Goal: Task Accomplishment & Management: Use online tool/utility

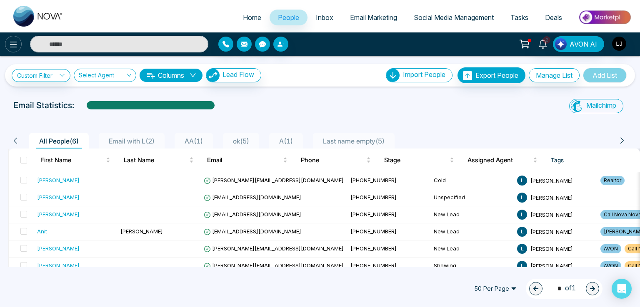
click at [12, 44] on icon at bounding box center [13, 45] width 10 height 10
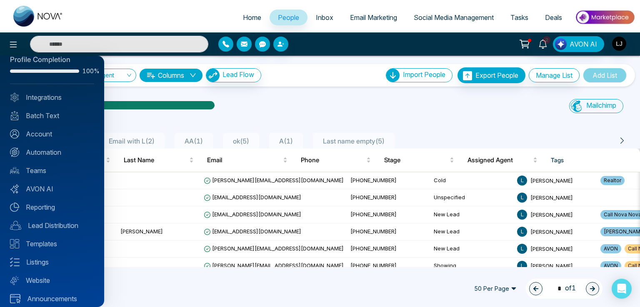
scroll to position [20, 0]
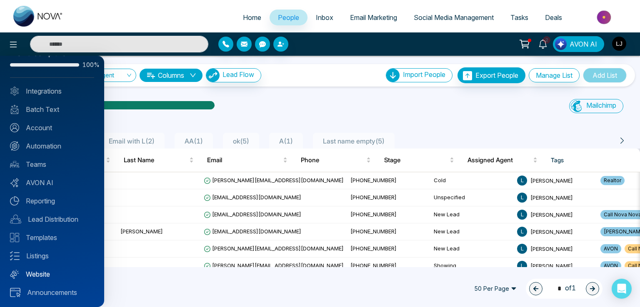
click at [38, 273] on link "Website" at bounding box center [52, 274] width 84 height 10
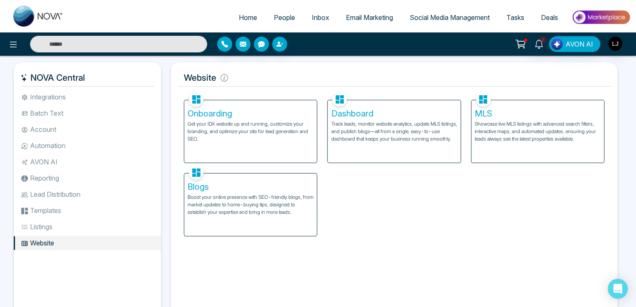
click at [379, 134] on p "Track leads, monitor website analytics, update MLS listings, and publish blogs—…" at bounding box center [394, 131] width 126 height 22
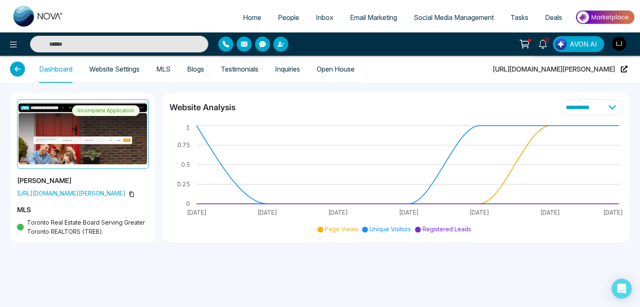
click at [120, 68] on link "Website Settings" at bounding box center [114, 69] width 50 height 7
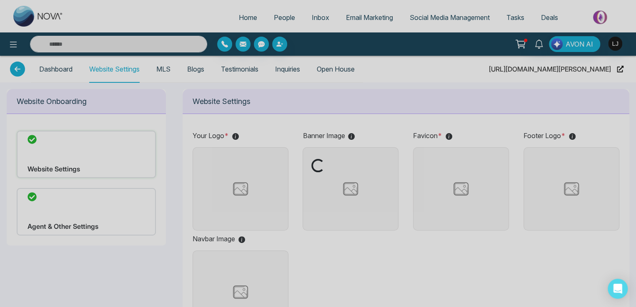
type input "**********"
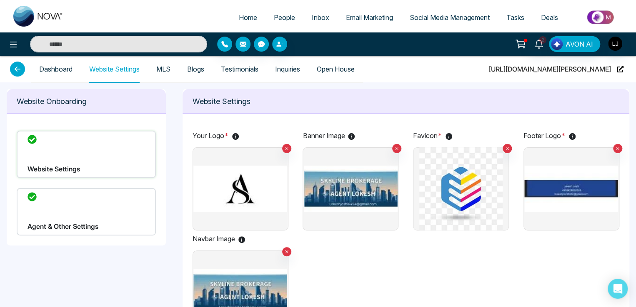
click at [351, 179] on img at bounding box center [351, 188] width 94 height 83
click at [0, 0] on input "file" at bounding box center [0, 0] width 0 height 0
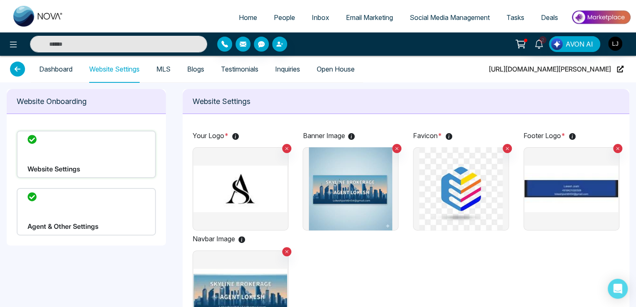
click at [19, 69] on icon at bounding box center [17, 69] width 15 height 15
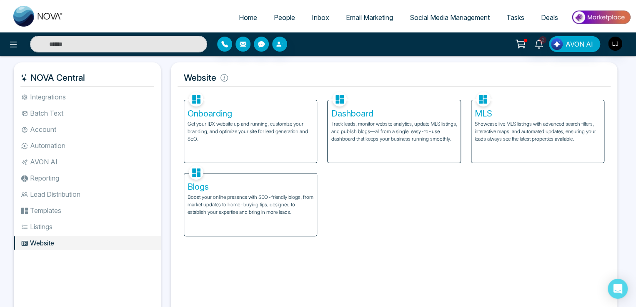
click at [366, 140] on p "Track leads, monitor website analytics, update MLS listings, and publish blogs—…" at bounding box center [394, 131] width 126 height 22
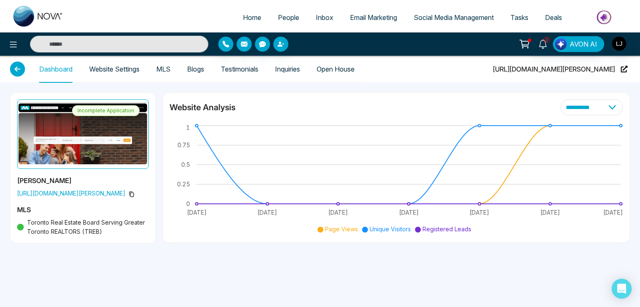
click at [110, 67] on link "Website Settings" at bounding box center [114, 69] width 50 height 7
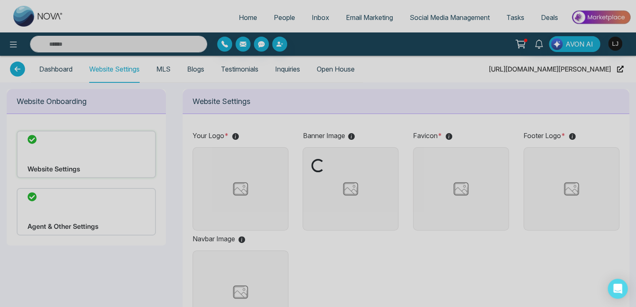
type input "**********"
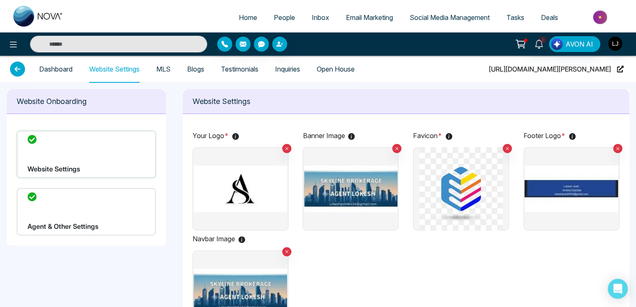
click at [222, 182] on img at bounding box center [240, 188] width 94 height 83
click at [0, 0] on input "file" at bounding box center [0, 0] width 0 height 0
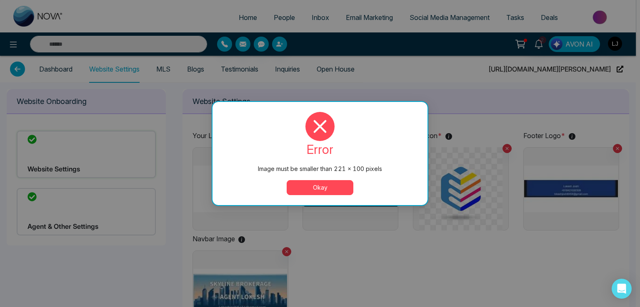
click at [307, 185] on button "Okay" at bounding box center [320, 187] width 67 height 15
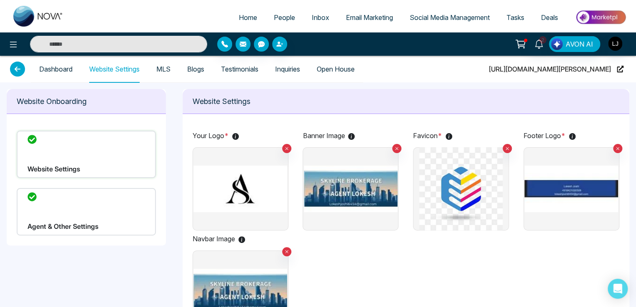
click at [446, 192] on img at bounding box center [461, 188] width 94 height 83
click at [0, 0] on input "file" at bounding box center [0, 0] width 0 height 0
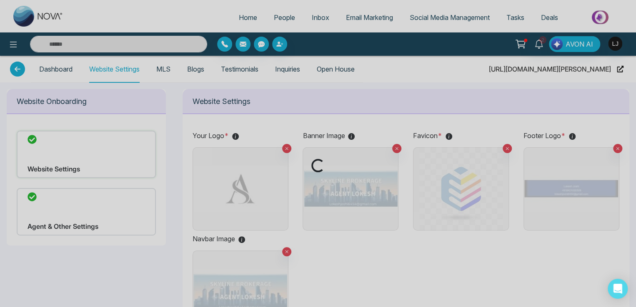
drag, startPoint x: 361, startPoint y: 219, endPoint x: 356, endPoint y: 229, distance: 10.6
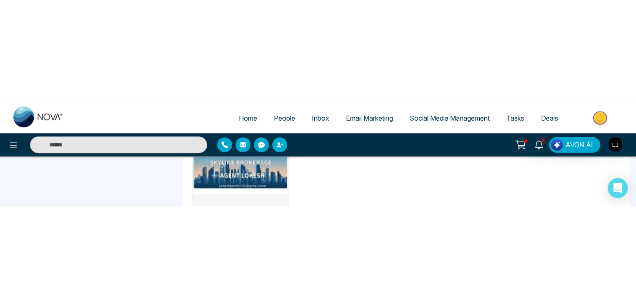
scroll to position [208, 0]
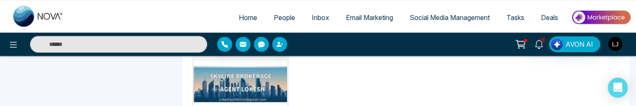
click at [245, 77] on img at bounding box center [240, 83] width 94 height 83
click at [0, 0] on input "file" at bounding box center [0, 0] width 0 height 0
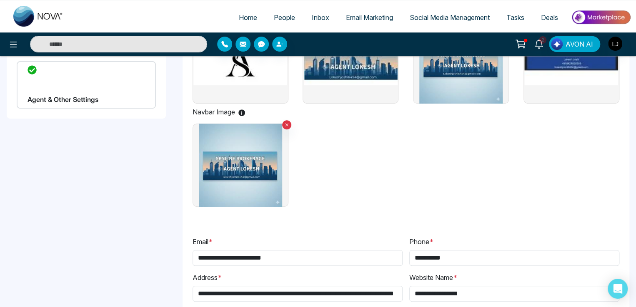
scroll to position [83, 0]
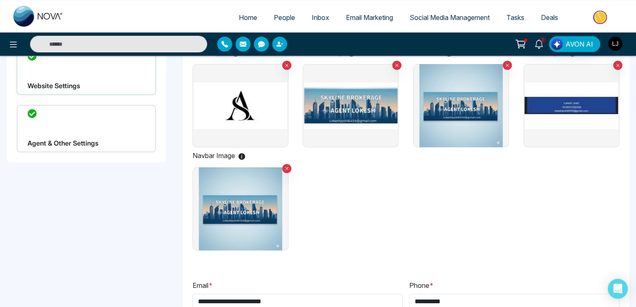
click at [78, 145] on div "Agent & Other Settings" at bounding box center [86, 128] width 139 height 47
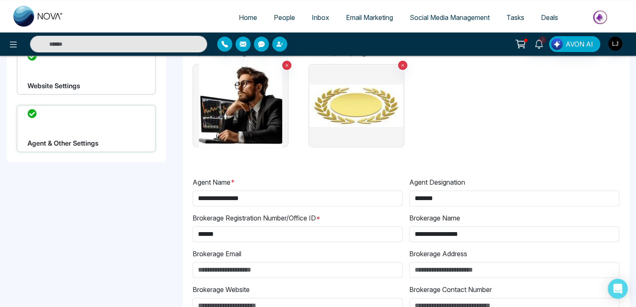
scroll to position [0, 0]
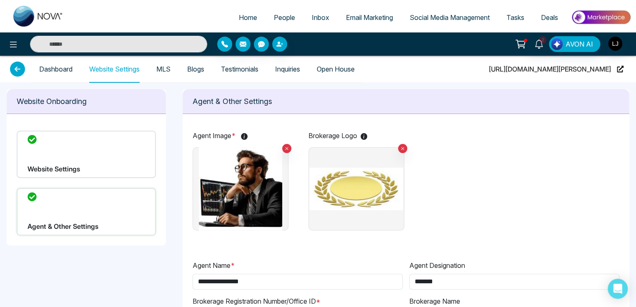
click at [379, 170] on img at bounding box center [356, 188] width 94 height 83
click at [0, 0] on input "file" at bounding box center [0, 0] width 0 height 0
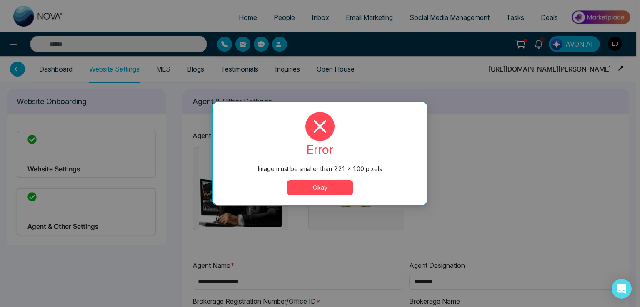
click at [315, 180] on div "error Image must be smaller than 221 × 100 pixels Okay" at bounding box center [319, 153] width 195 height 83
click at [257, 202] on div "error Image must be smaller than 221 × 100 pixels Okay" at bounding box center [319, 153] width 215 height 103
click at [302, 193] on button "Okay" at bounding box center [320, 187] width 67 height 15
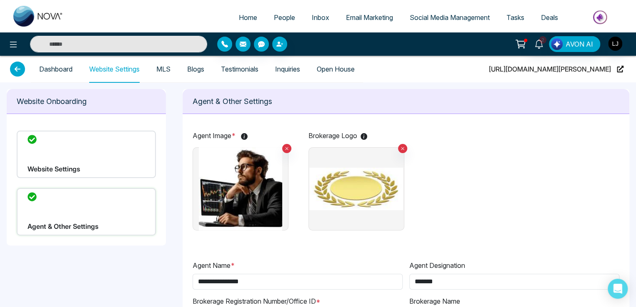
drag, startPoint x: 503, startPoint y: 67, endPoint x: 615, endPoint y: 69, distance: 111.6
click at [615, 69] on div "Dashboard Website Settings MLS Blogs Testimonials Inquiries Open House [URL][DO…" at bounding box center [318, 69] width 616 height 27
copy span "[URL][DOMAIN_NAME][PERSON_NAME]"
click at [618, 70] on icon at bounding box center [619, 69] width 7 height 7
click at [267, 12] on link "People" at bounding box center [284, 18] width 38 height 16
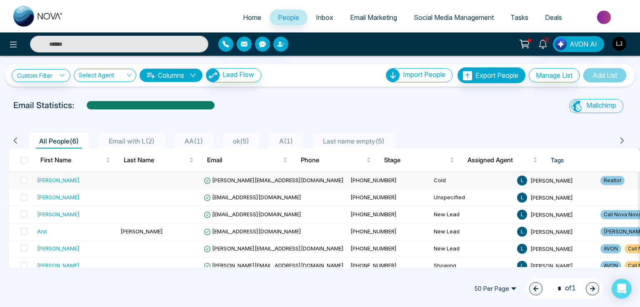
click at [232, 181] on span "[PERSON_NAME][EMAIL_ADDRESS][DOMAIN_NAME]" at bounding box center [274, 180] width 140 height 7
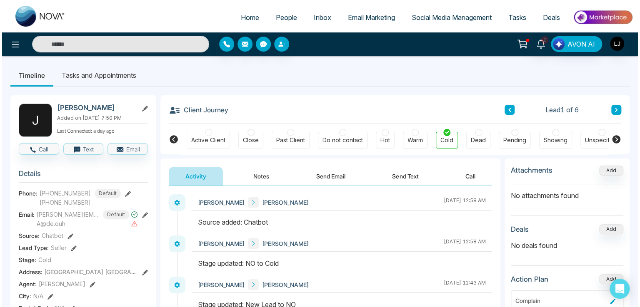
scroll to position [0, 168]
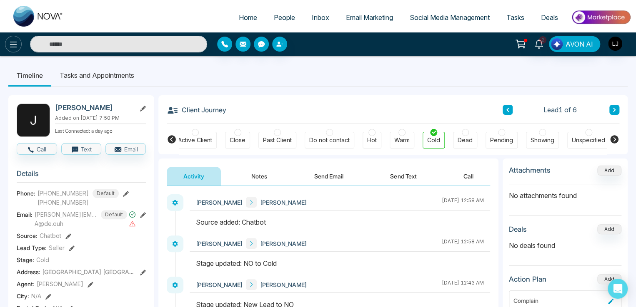
click at [13, 47] on icon at bounding box center [13, 45] width 7 height 6
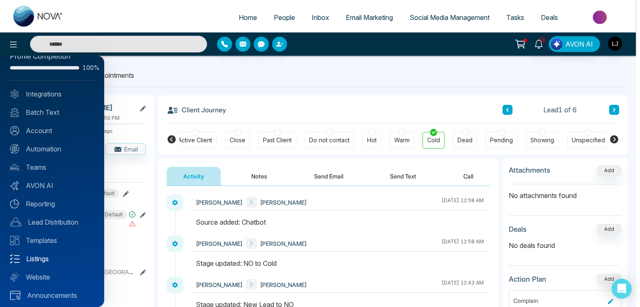
scroll to position [20, 0]
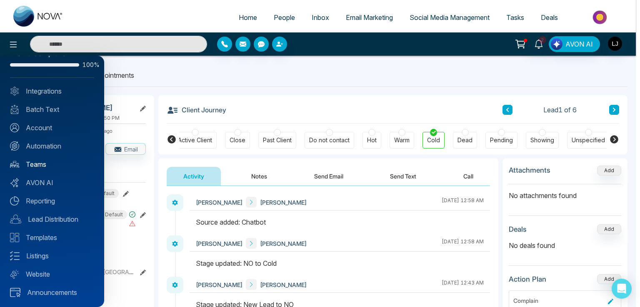
click at [37, 162] on link "Teams" at bounding box center [52, 165] width 84 height 10
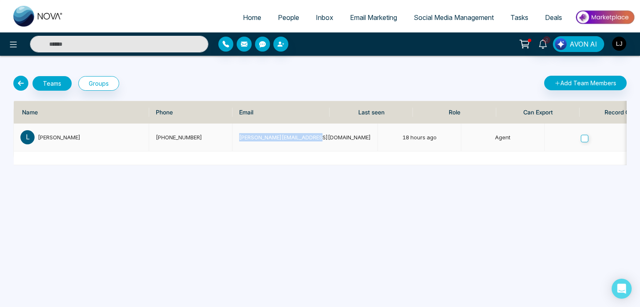
drag, startPoint x: 236, startPoint y: 133, endPoint x: 322, endPoint y: 135, distance: 86.2
click at [322, 135] on td "[PERSON_NAME][EMAIL_ADDRESS][DOMAIN_NAME]" at bounding box center [304, 138] width 145 height 28
copy td "[PERSON_NAME][EMAIL_ADDRESS][DOMAIN_NAME]"
click at [279, 19] on span "People" at bounding box center [288, 17] width 21 height 8
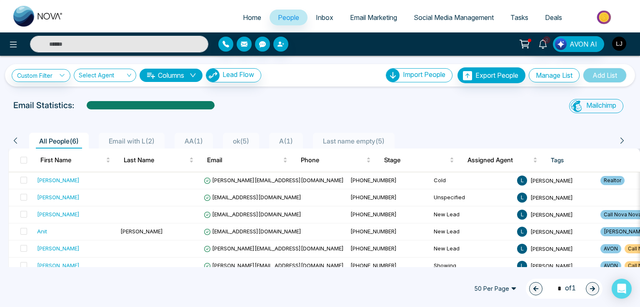
click at [619, 41] on img "button" at bounding box center [619, 44] width 14 height 14
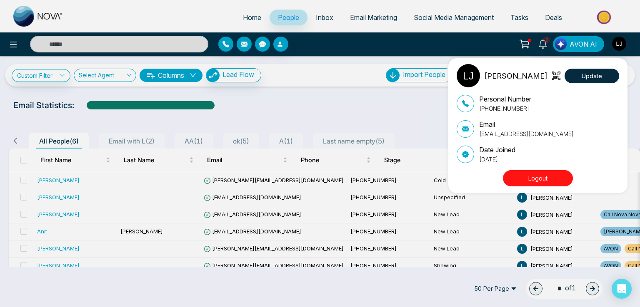
click at [230, 182] on div "[PERSON_NAME] Update Personal Number [PHONE_NUMBER] Email [EMAIL_ADDRESS][DOMAI…" at bounding box center [320, 153] width 640 height 307
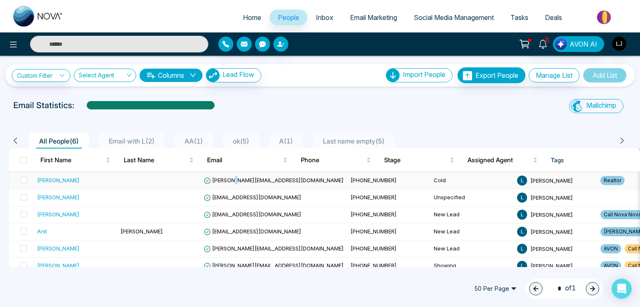
click at [230, 182] on span "[PERSON_NAME][EMAIL_ADDRESS][DOMAIN_NAME]" at bounding box center [274, 180] width 140 height 7
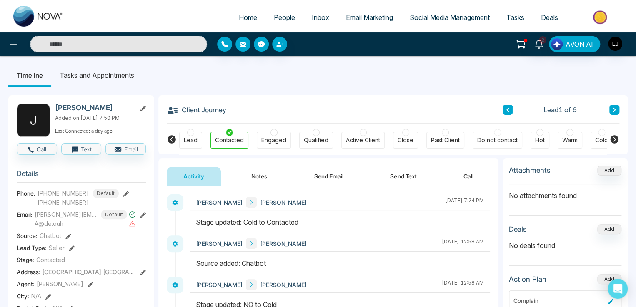
click at [426, 18] on span "Social Media Management" at bounding box center [449, 17] width 80 height 8
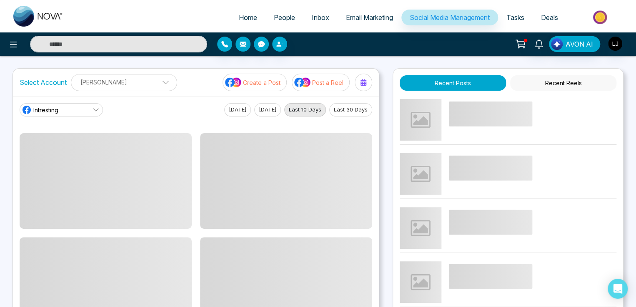
click at [80, 105] on link "Intresting" at bounding box center [61, 109] width 83 height 13
click at [129, 88] on p "[PERSON_NAME]" at bounding box center [123, 82] width 95 height 14
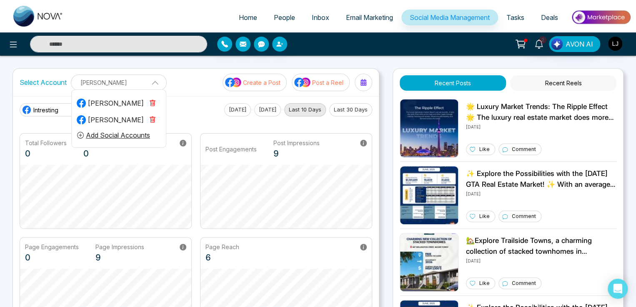
click at [151, 102] on icon "button" at bounding box center [152, 103] width 7 height 7
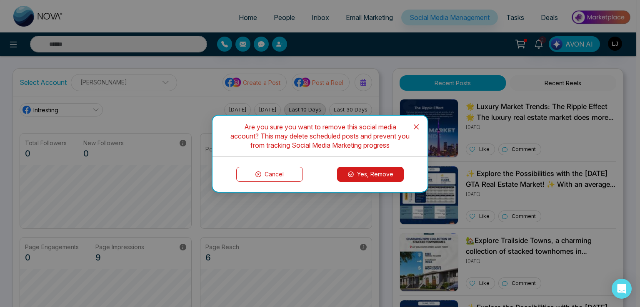
click at [371, 172] on button "Yes, Remove" at bounding box center [370, 174] width 67 height 15
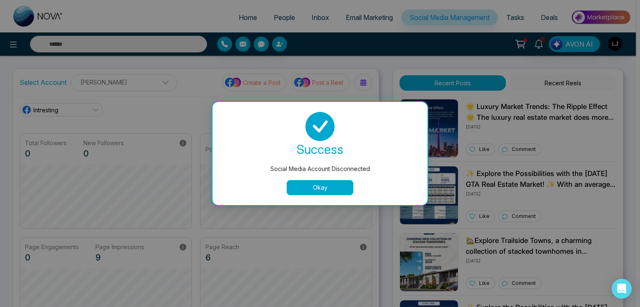
click at [327, 191] on button "Okay" at bounding box center [320, 187] width 67 height 15
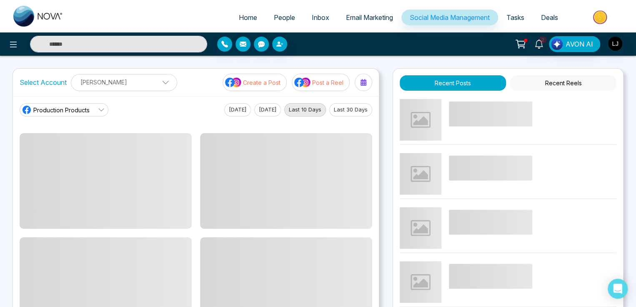
click at [137, 79] on p "[PERSON_NAME]" at bounding box center [123, 82] width 95 height 14
click at [116, 115] on button "Add Social Accounts" at bounding box center [114, 118] width 74 height 11
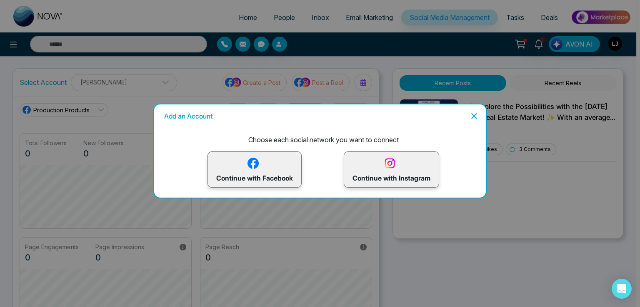
click at [239, 167] on p "Continue with Facebook" at bounding box center [254, 169] width 77 height 27
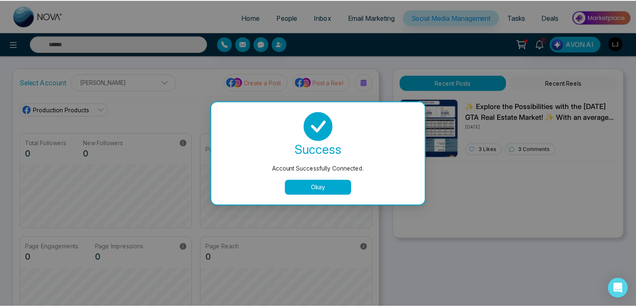
scroll to position [31, 0]
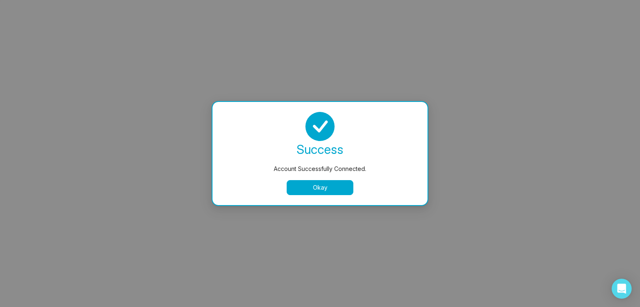
click at [318, 190] on button "Okay" at bounding box center [320, 187] width 67 height 15
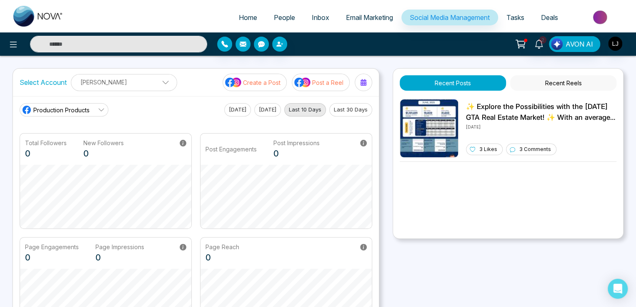
click at [117, 80] on p "[PERSON_NAME]" at bounding box center [123, 82] width 95 height 14
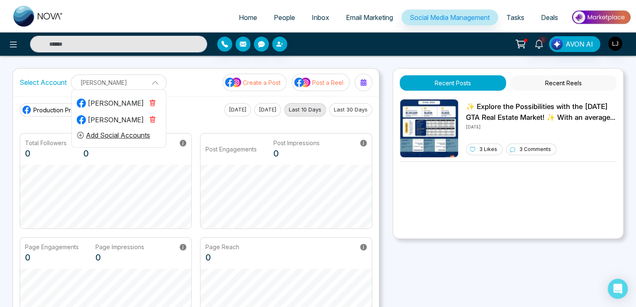
click at [105, 120] on div "[PERSON_NAME]" at bounding box center [110, 120] width 67 height 10
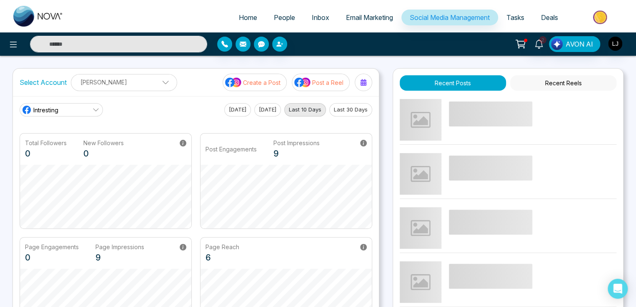
click at [143, 77] on p "[PERSON_NAME]" at bounding box center [123, 82] width 95 height 14
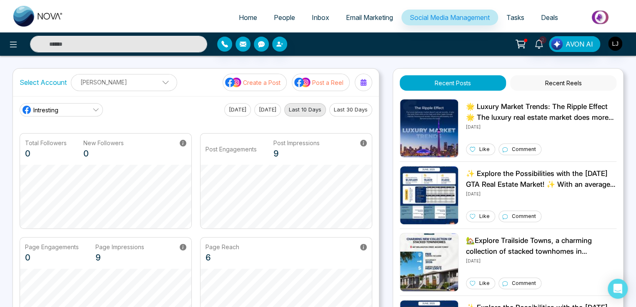
click at [207, 88] on div "Select Account [PERSON_NAME] [PERSON_NAME] [PERSON_NAME] Add Social Accounts Cr…" at bounding box center [196, 82] width 366 height 27
click at [23, 45] on div at bounding box center [114, 44] width 185 height 17
click at [17, 49] on icon at bounding box center [13, 45] width 10 height 10
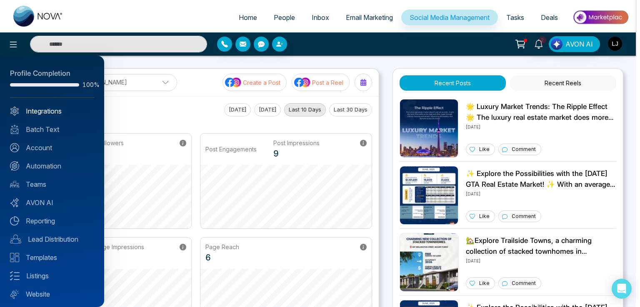
click at [46, 110] on link "Integrations" at bounding box center [52, 111] width 84 height 10
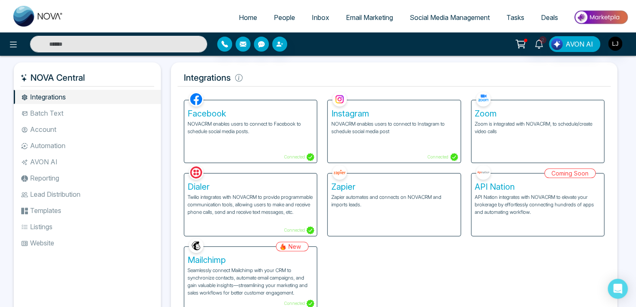
click at [255, 119] on div "Facebook NOVACRM enables users to connect to Facebook to schedule social media …" at bounding box center [250, 131] width 132 height 62
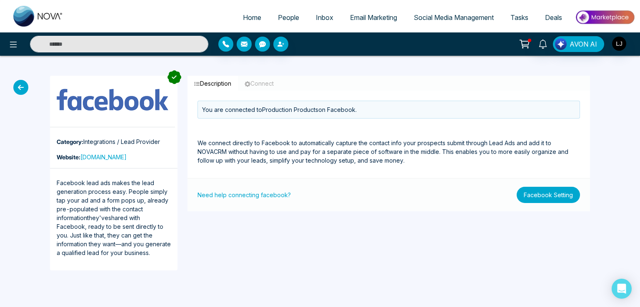
click at [547, 199] on button "Facebook Setting" at bounding box center [547, 195] width 63 height 16
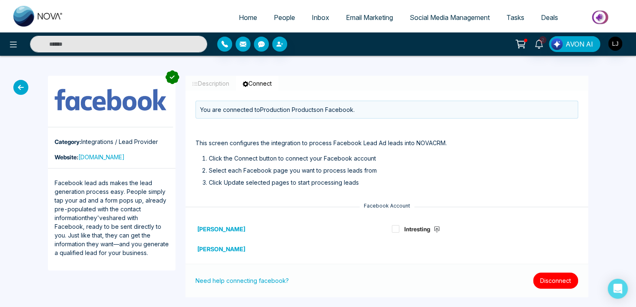
click at [556, 282] on button "Disconnect" at bounding box center [555, 281] width 45 height 16
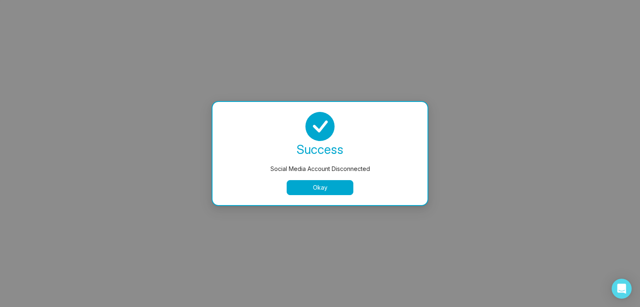
click at [311, 182] on button "Okay" at bounding box center [320, 187] width 67 height 15
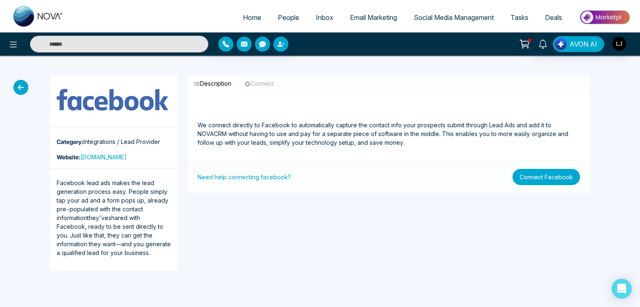
click at [536, 179] on button "Connect Facebook" at bounding box center [545, 177] width 67 height 16
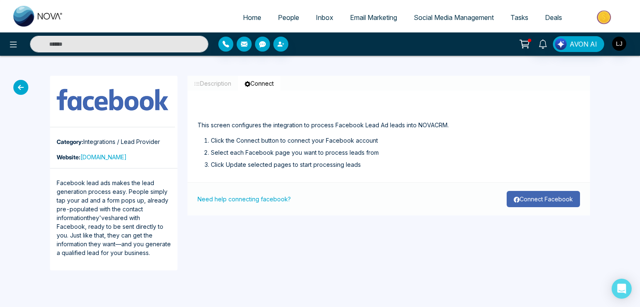
click at [533, 196] on button "Connect Facebook" at bounding box center [542, 199] width 73 height 16
click at [23, 85] on icon at bounding box center [20, 87] width 15 height 15
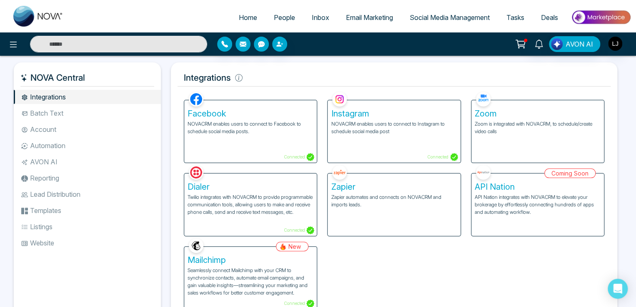
click at [356, 140] on div "Instagram NOVACRM enables users to connect to Instagram to schedule social medi…" at bounding box center [393, 131] width 132 height 62
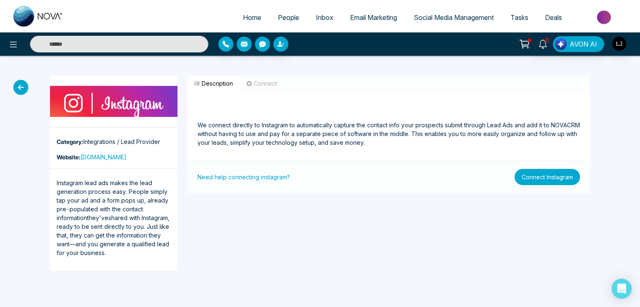
click at [543, 177] on button "Connect Instagram" at bounding box center [546, 177] width 65 height 16
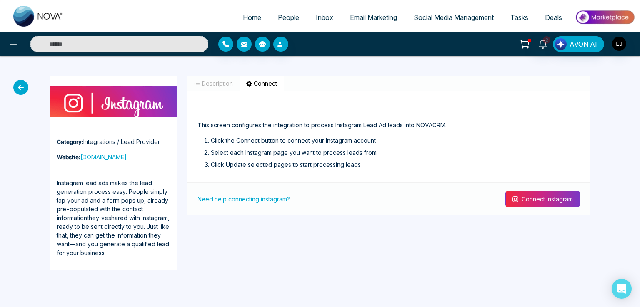
click at [535, 199] on button "Connect Instagram" at bounding box center [542, 199] width 75 height 16
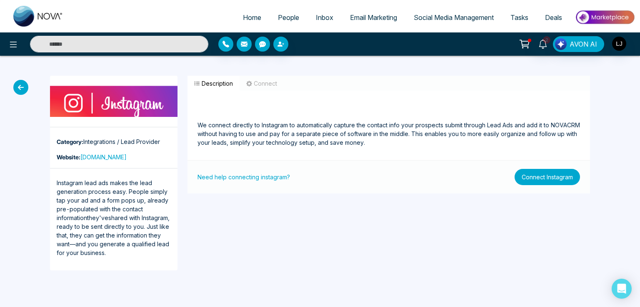
click at [522, 176] on button "Connect Instagram" at bounding box center [546, 177] width 65 height 16
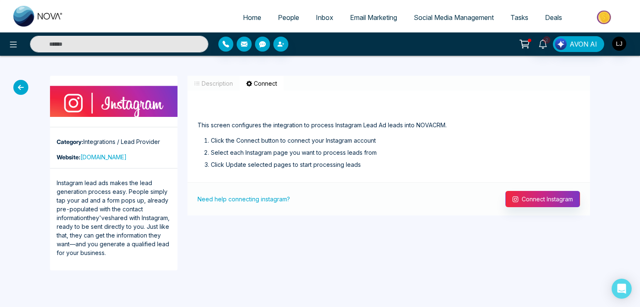
click at [531, 212] on div "Need help connecting instagram? Connect Instagram" at bounding box center [388, 198] width 402 height 33
click at [539, 202] on button "Connect Instagram" at bounding box center [542, 199] width 75 height 16
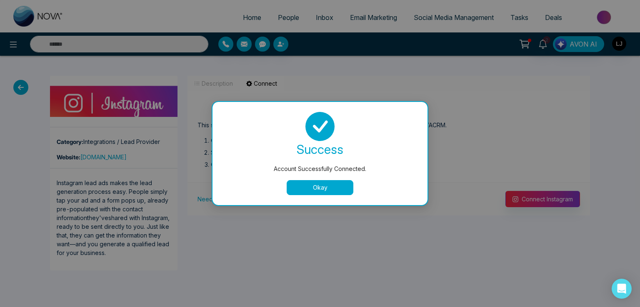
click at [320, 190] on button "Okay" at bounding box center [320, 187] width 67 height 15
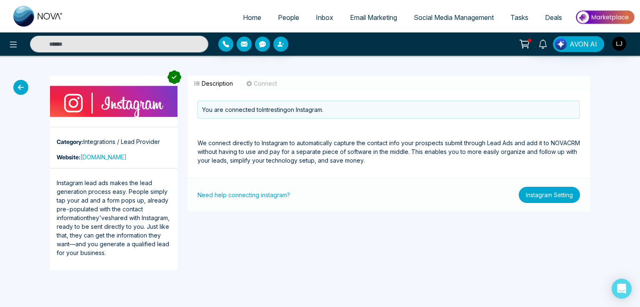
click at [541, 192] on button "Instagram Setting" at bounding box center [548, 195] width 61 height 16
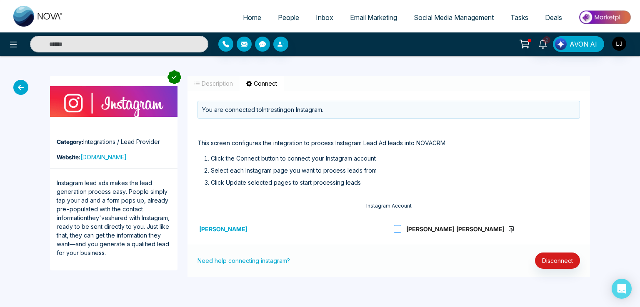
click at [416, 228] on strong "[PERSON_NAME] [PERSON_NAME]" at bounding box center [460, 229] width 108 height 7
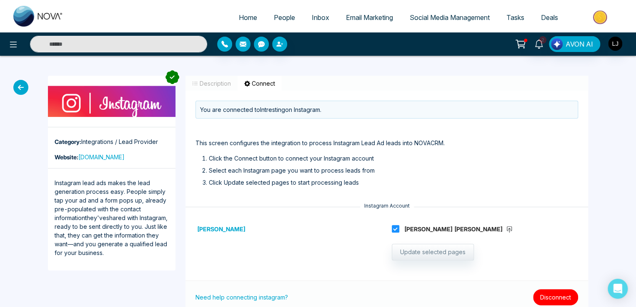
click at [545, 294] on button "Disconnect" at bounding box center [555, 297] width 45 height 16
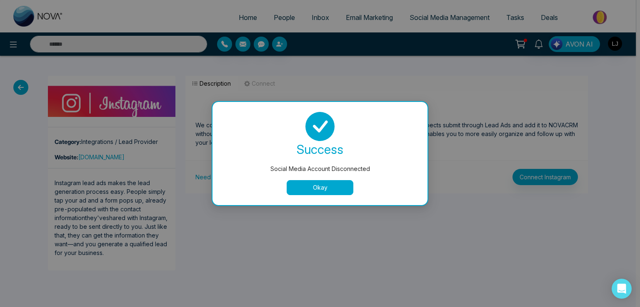
click at [538, 287] on div "Social Media Account Disconnected success Social Media Account Disconnected Okay" at bounding box center [320, 153] width 640 height 307
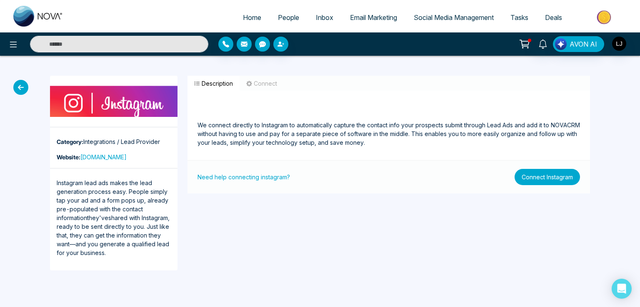
click at [547, 179] on button "Connect Instagram" at bounding box center [546, 177] width 65 height 16
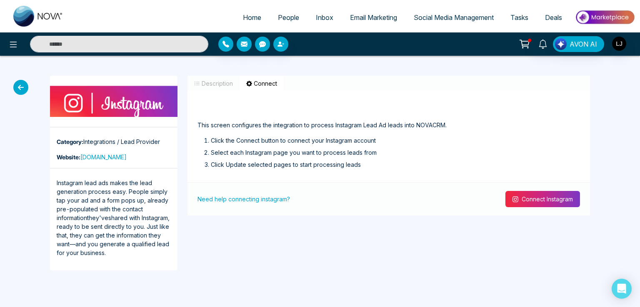
click at [545, 195] on button "Connect Instagram" at bounding box center [542, 199] width 75 height 16
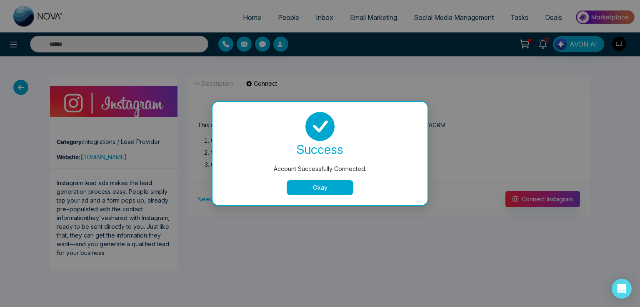
click at [332, 182] on button "Okay" at bounding box center [320, 187] width 67 height 15
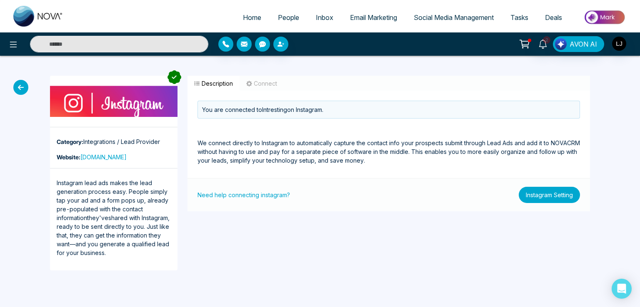
click at [533, 193] on button "Instagram Setting" at bounding box center [548, 195] width 61 height 16
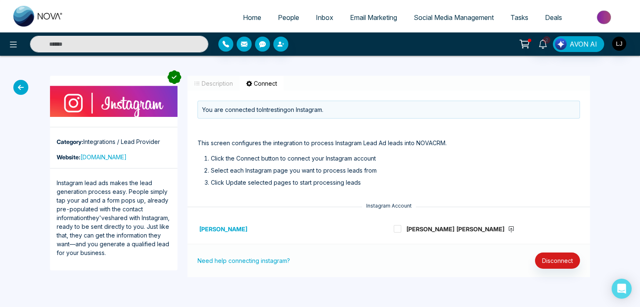
click at [445, 15] on span "Social Media Management" at bounding box center [454, 17] width 80 height 8
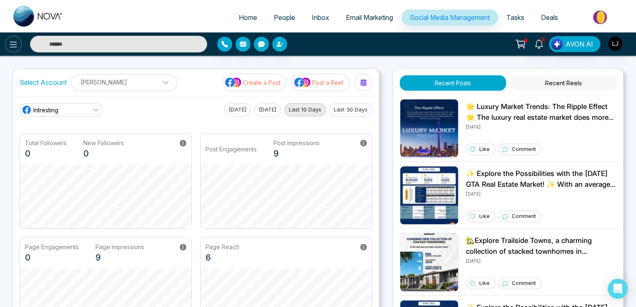
click at [13, 41] on icon at bounding box center [13, 45] width 10 height 10
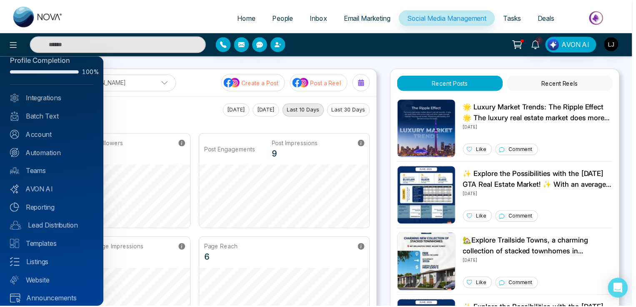
scroll to position [20, 0]
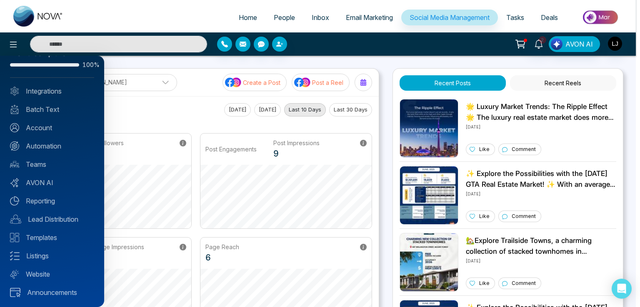
click at [43, 187] on div "Profile Completion 100% Integrations Batch Text Account Automation Teams AVON A…" at bounding box center [52, 182] width 104 height 252
click at [44, 185] on link "AVON AI" at bounding box center [52, 183] width 84 height 10
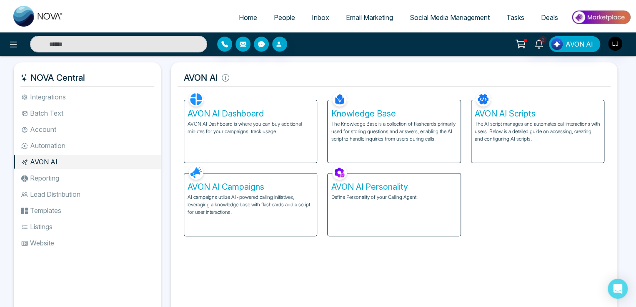
click at [242, 197] on p "AI campaigns utilize AI-powered calling initiatives, leveraging a knowledge bas…" at bounding box center [250, 205] width 126 height 22
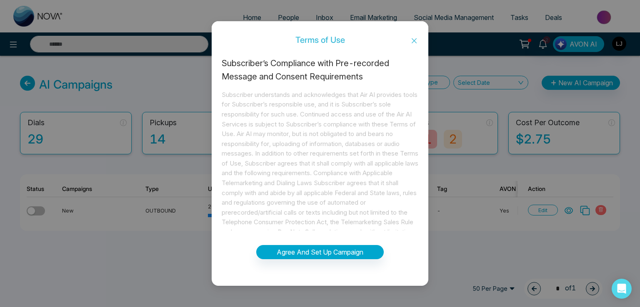
click at [411, 42] on icon "close" at bounding box center [414, 40] width 7 height 7
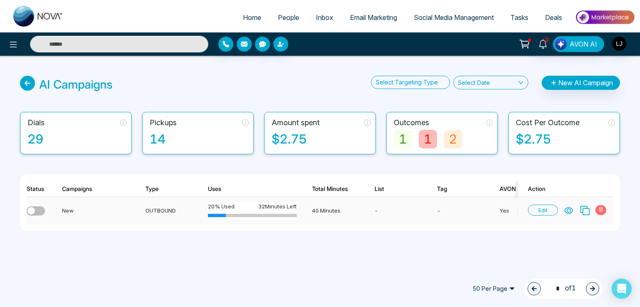
click at [167, 210] on td "OUTBOUND" at bounding box center [166, 210] width 62 height 27
click at [573, 210] on div "Edit" at bounding box center [568, 210] width 80 height 11
click at [566, 210] on icon at bounding box center [568, 211] width 8 height 8
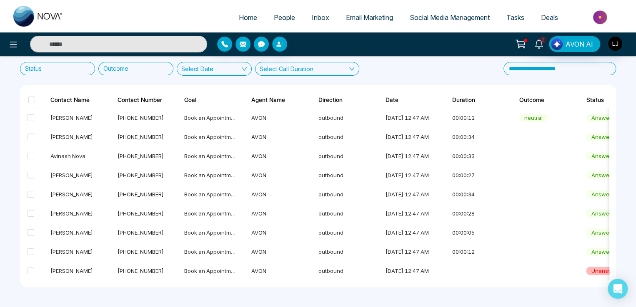
click at [278, 17] on span "People" at bounding box center [284, 17] width 21 height 8
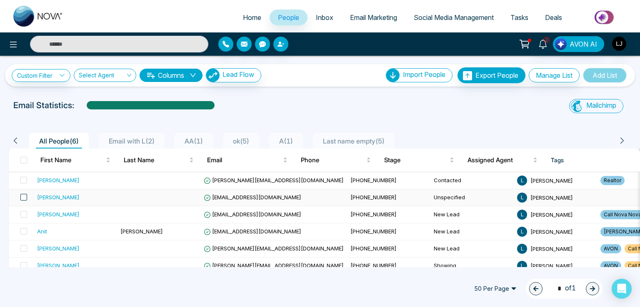
click at [22, 197] on span at bounding box center [23, 197] width 7 height 7
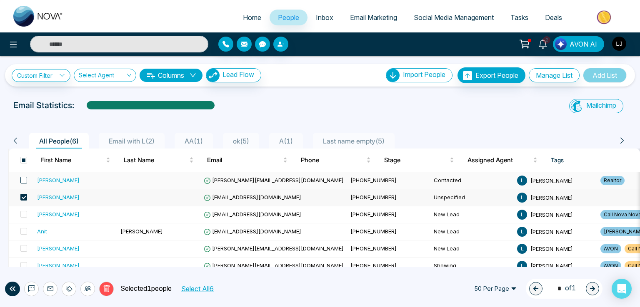
click at [21, 182] on span at bounding box center [23, 180] width 7 height 7
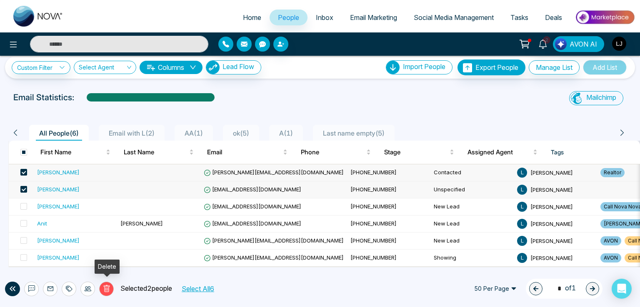
click at [110, 286] on button "Delete" at bounding box center [106, 289] width 15 height 15
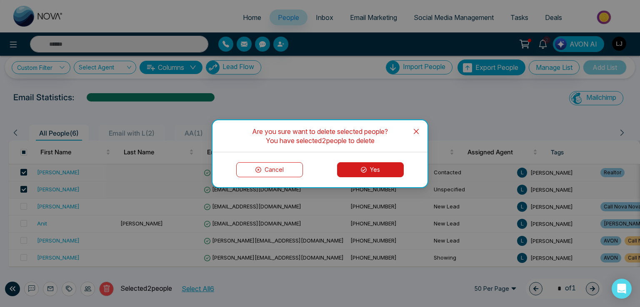
click at [371, 165] on button "Yes" at bounding box center [370, 169] width 67 height 15
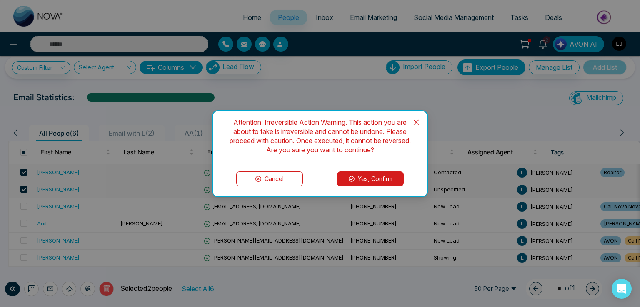
click at [367, 176] on button "Yes, Confirm" at bounding box center [370, 179] width 67 height 15
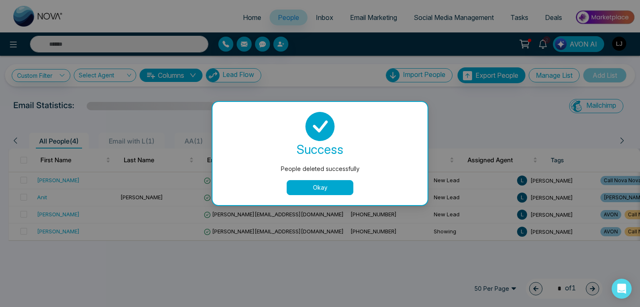
click at [315, 182] on button "Okay" at bounding box center [320, 187] width 67 height 15
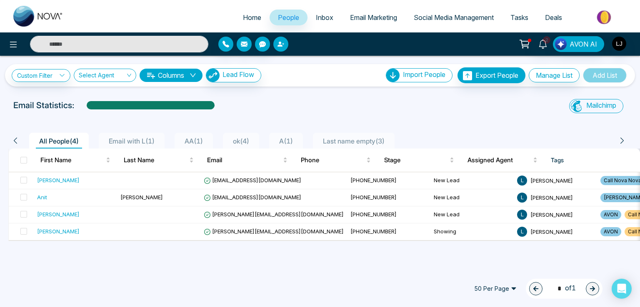
click at [279, 38] on button "button" at bounding box center [280, 44] width 15 height 15
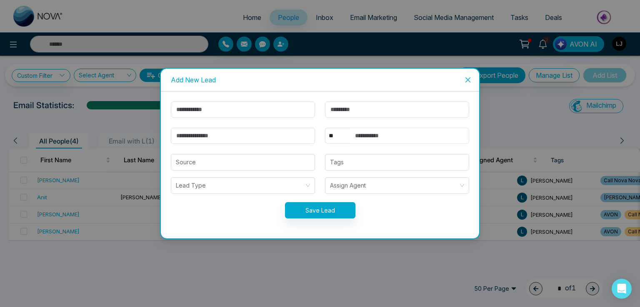
click at [377, 138] on input "text" at bounding box center [409, 136] width 119 height 16
type input "**********"
drag, startPoint x: 393, startPoint y: 133, endPoint x: 340, endPoint y: 142, distance: 53.6
click at [340, 142] on div "**********" at bounding box center [397, 136] width 144 height 16
drag, startPoint x: 470, startPoint y: 82, endPoint x: 444, endPoint y: 74, distance: 26.7
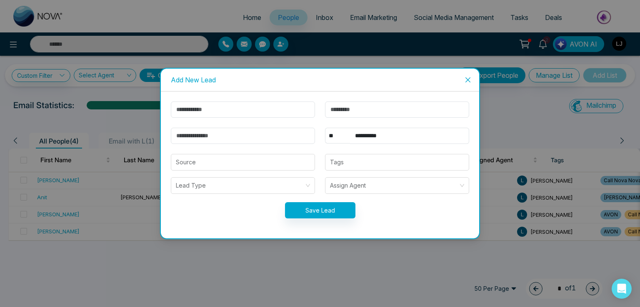
click at [469, 82] on icon "close" at bounding box center [467, 79] width 5 height 5
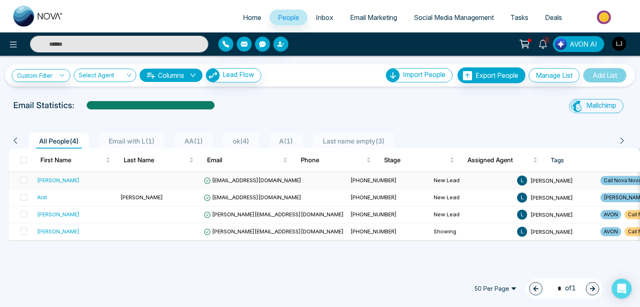
click at [249, 182] on span "[EMAIL_ADDRESS][DOMAIN_NAME]" at bounding box center [252, 180] width 97 height 7
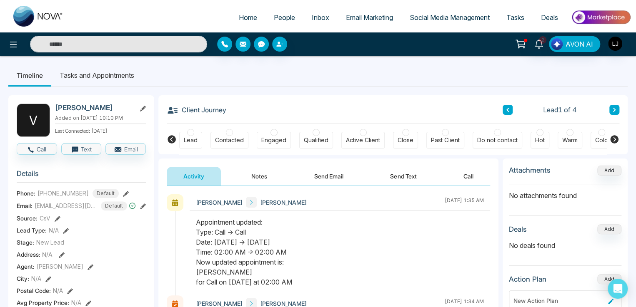
click at [125, 197] on icon at bounding box center [126, 194] width 6 height 6
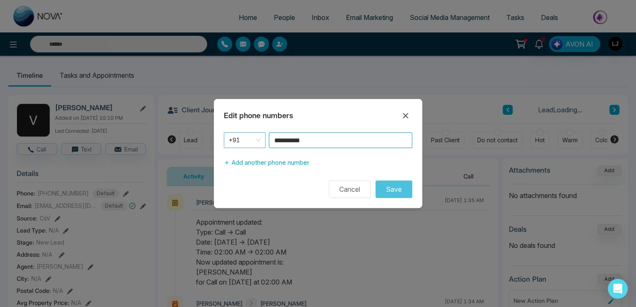
drag, startPoint x: 331, startPoint y: 144, endPoint x: 232, endPoint y: 140, distance: 99.2
click at [232, 140] on div "**********" at bounding box center [318, 140] width 188 height 16
click at [402, 116] on icon at bounding box center [405, 116] width 10 height 10
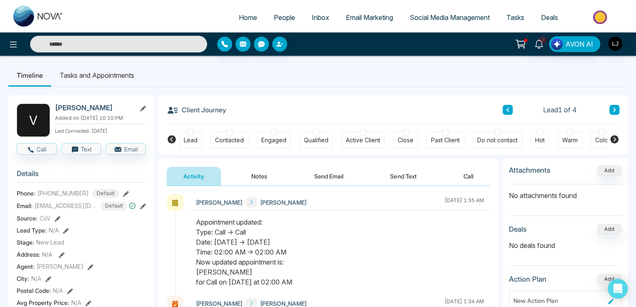
click at [123, 197] on icon at bounding box center [126, 194] width 6 height 6
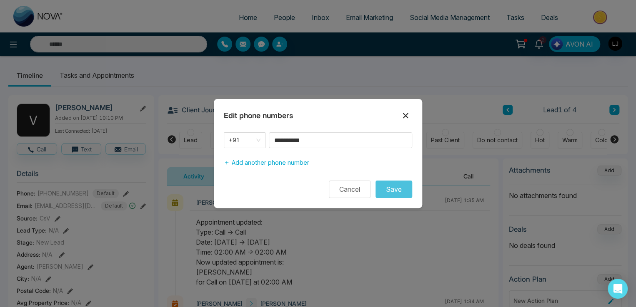
click at [406, 115] on icon at bounding box center [405, 115] width 5 height 5
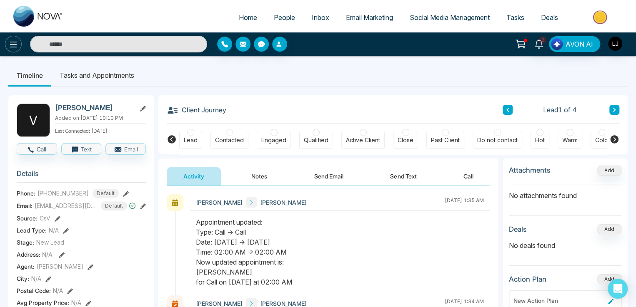
click at [14, 47] on icon at bounding box center [13, 45] width 10 height 10
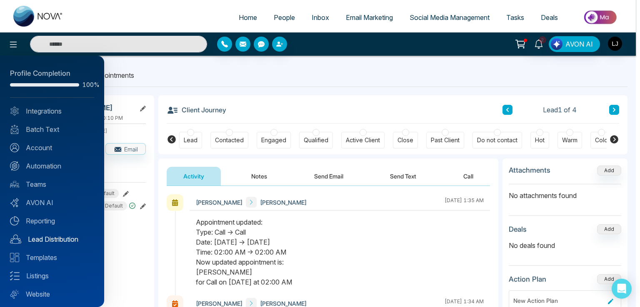
scroll to position [20, 0]
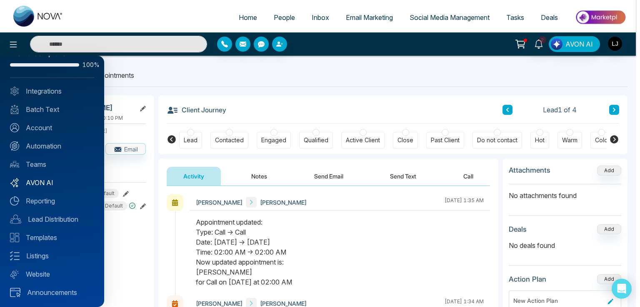
click at [47, 180] on link "AVON AI" at bounding box center [52, 183] width 84 height 10
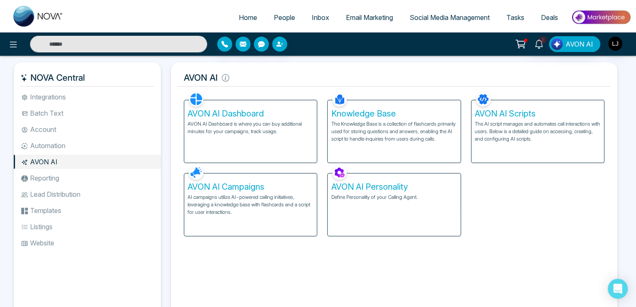
click at [231, 120] on p "AVON AI Dashboard is where you can buy additional minutes for your campaigns, t…" at bounding box center [250, 127] width 126 height 15
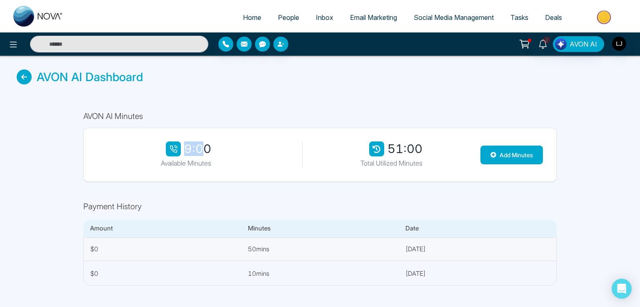
drag, startPoint x: 179, startPoint y: 151, endPoint x: 202, endPoint y: 147, distance: 23.6
click at [202, 147] on div "9:00" at bounding box center [186, 149] width 50 height 15
click at [26, 76] on icon at bounding box center [24, 77] width 15 height 15
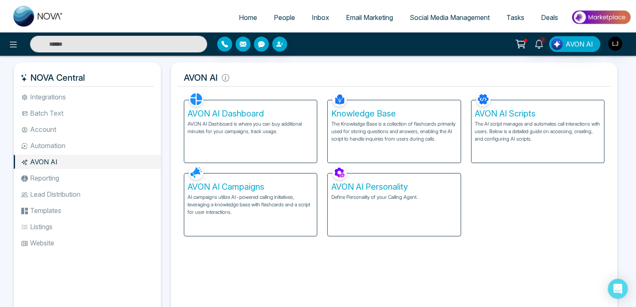
click at [271, 188] on h5 "AVON AI Campaigns" at bounding box center [250, 187] width 126 height 10
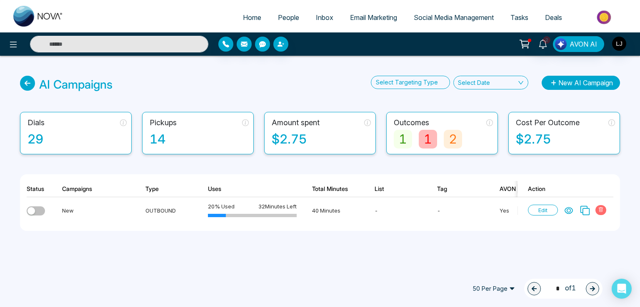
click at [565, 85] on button "New AI Campaign" at bounding box center [580, 83] width 78 height 14
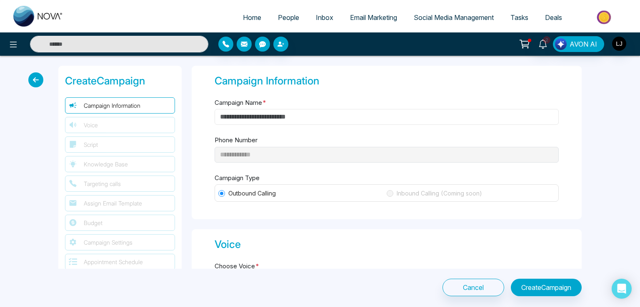
click at [225, 115] on input "Campaign Name *" at bounding box center [386, 117] width 344 height 16
drag, startPoint x: 244, startPoint y: 119, endPoint x: 209, endPoint y: 109, distance: 36.3
click at [209, 109] on div "**********" at bounding box center [387, 143] width 390 height 154
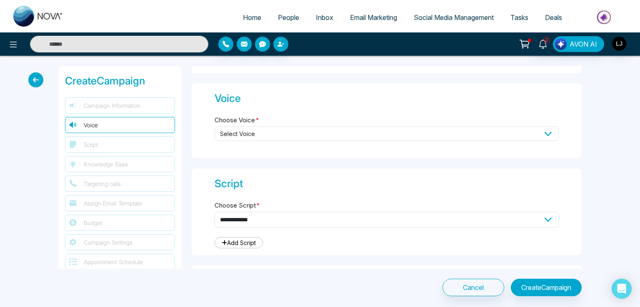
scroll to position [167, 0]
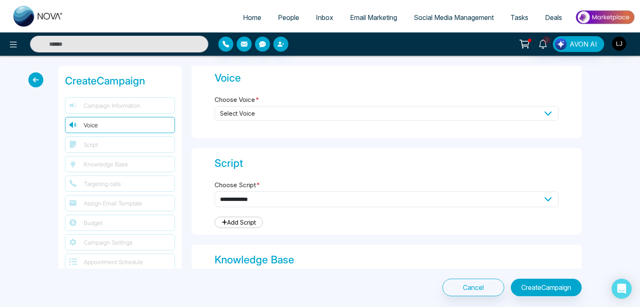
type input "****"
click at [238, 108] on span "Select Voice" at bounding box center [386, 113] width 344 height 15
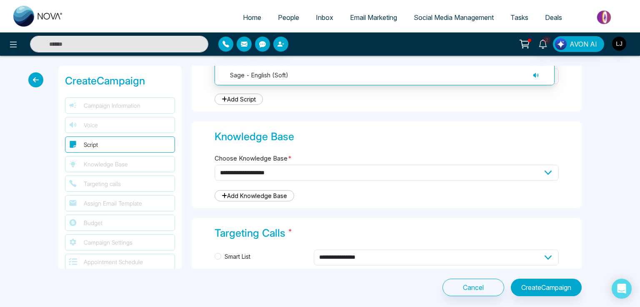
scroll to position [208, 0]
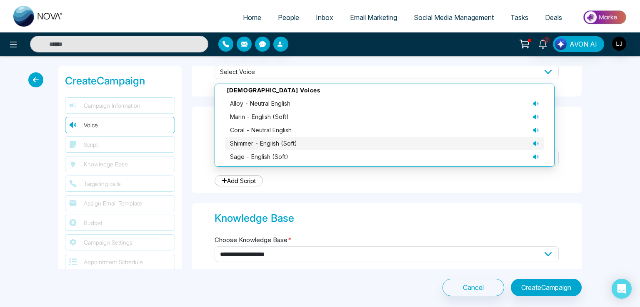
click at [260, 144] on span "shimmer - English (soft)" at bounding box center [263, 143] width 67 height 9
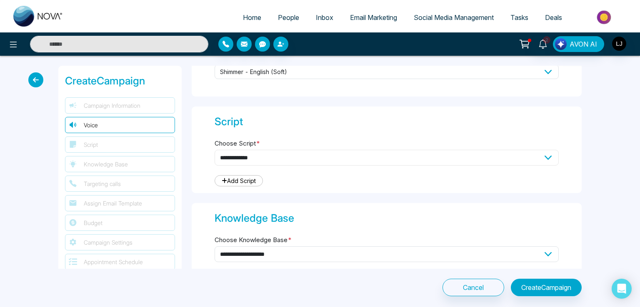
click at [239, 160] on select "**********" at bounding box center [386, 158] width 344 height 16
select select "***"
click at [214, 150] on select "**********" at bounding box center [386, 158] width 344 height 16
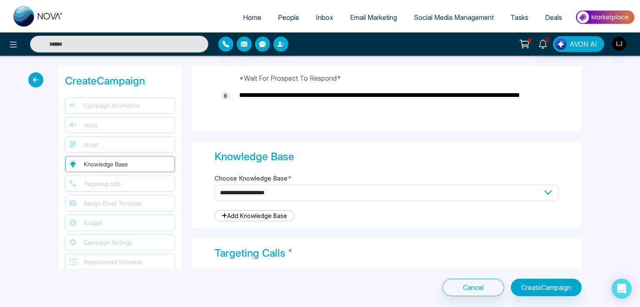
scroll to position [708, 0]
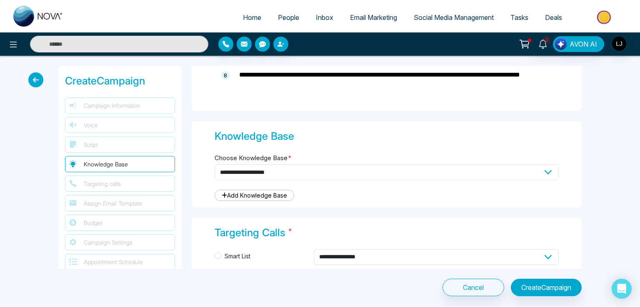
click at [242, 172] on select "**********" at bounding box center [386, 173] width 344 height 16
select select "***"
click at [214, 165] on select "**********" at bounding box center [386, 173] width 344 height 16
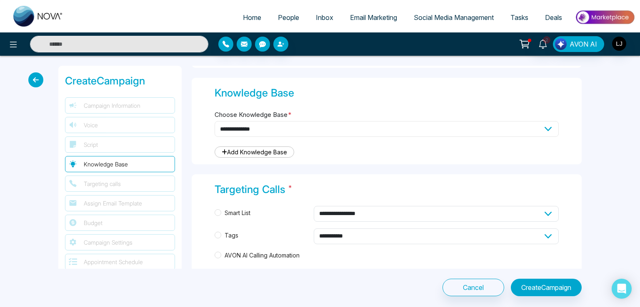
scroll to position [791, 0]
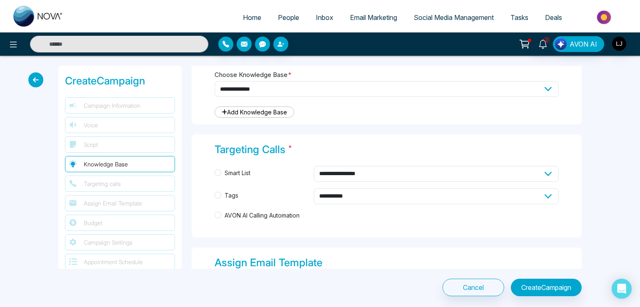
click at [237, 214] on span "AVON AI Calling Automation" at bounding box center [262, 215] width 82 height 9
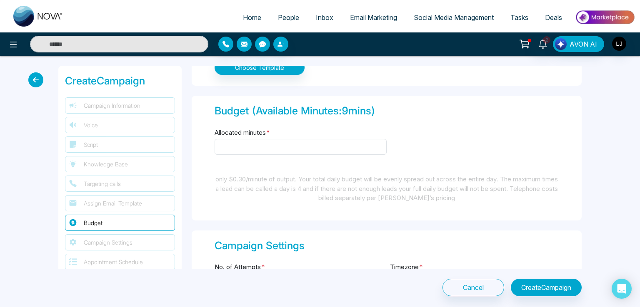
scroll to position [1041, 0]
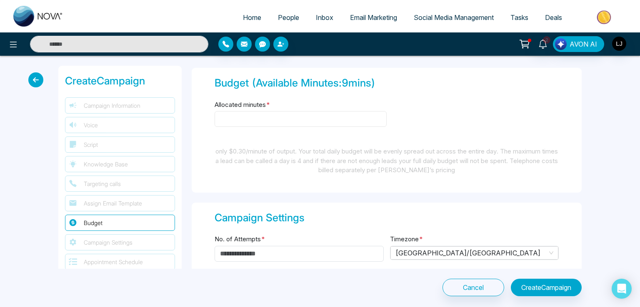
click at [242, 111] on input "Allocated minutes *" at bounding box center [300, 119] width 172 height 16
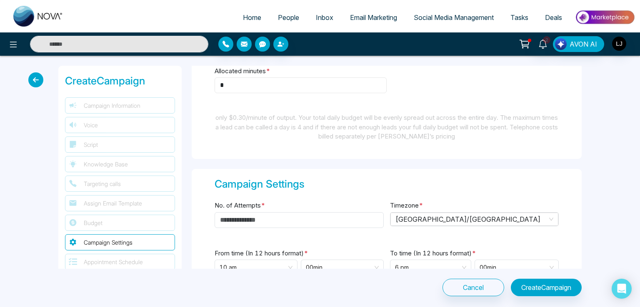
scroll to position [1166, 0]
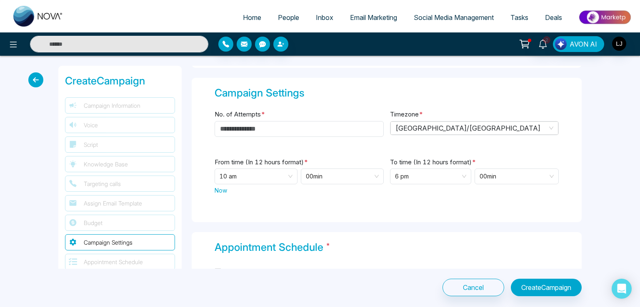
type input "*"
click at [241, 127] on input "No. of Attempts *" at bounding box center [298, 129] width 169 height 16
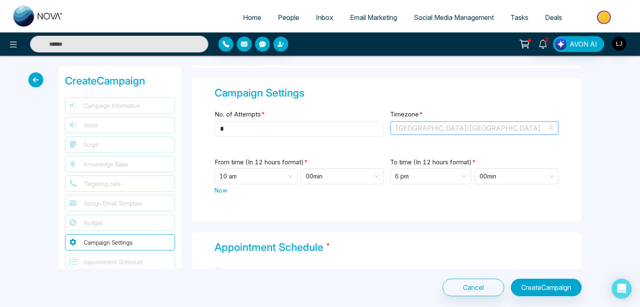
click at [399, 125] on span "[GEOGRAPHIC_DATA]/[GEOGRAPHIC_DATA]" at bounding box center [474, 128] width 158 height 12
type input "*"
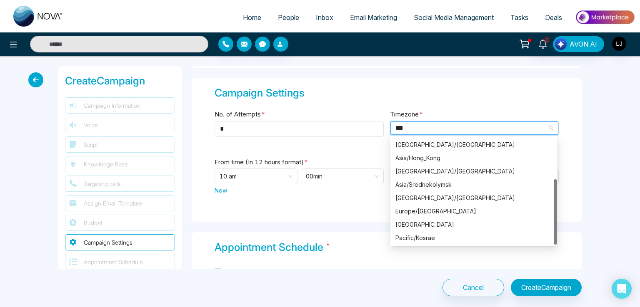
scroll to position [0, 0]
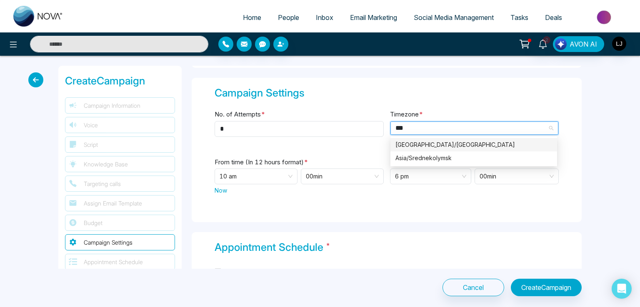
type input "****"
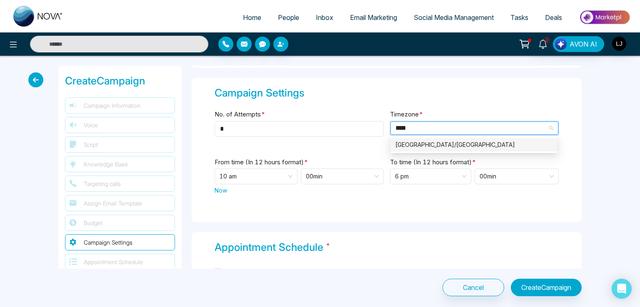
click at [406, 145] on div "[GEOGRAPHIC_DATA]/[GEOGRAPHIC_DATA]" at bounding box center [473, 144] width 157 height 9
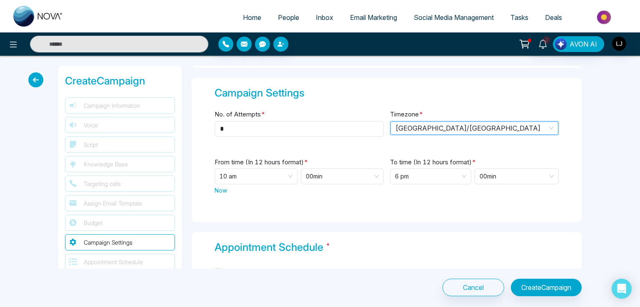
click at [220, 187] on span "Now" at bounding box center [220, 190] width 12 height 9
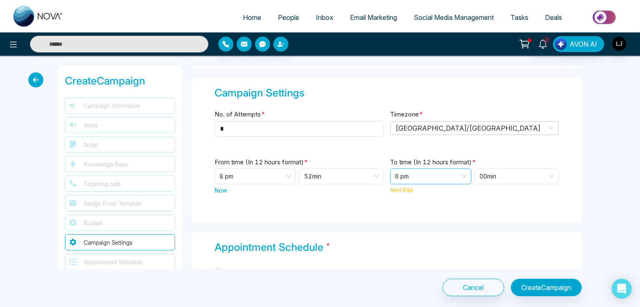
click at [401, 172] on span "6 pm" at bounding box center [430, 176] width 71 height 15
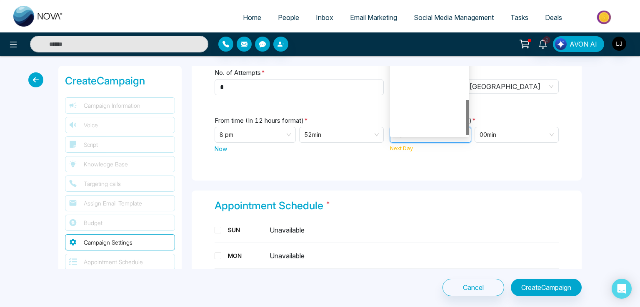
scroll to position [213, 0]
click at [404, 111] on div "10 pm" at bounding box center [429, 115] width 69 height 9
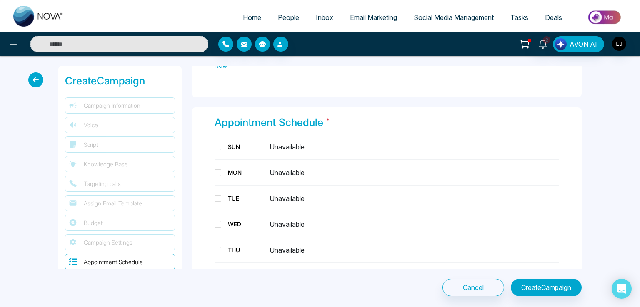
scroll to position [1374, 0]
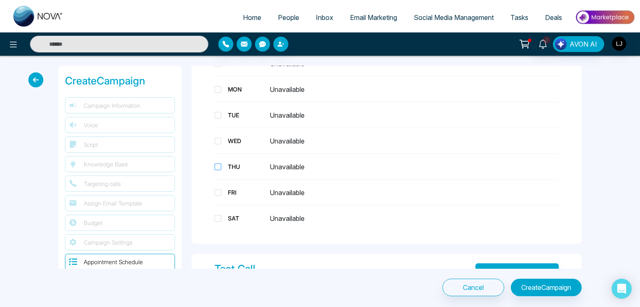
click at [230, 162] on div "THU" at bounding box center [245, 166] width 42 height 9
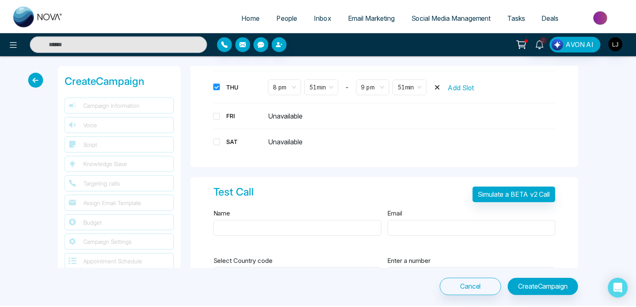
scroll to position [1497, 0]
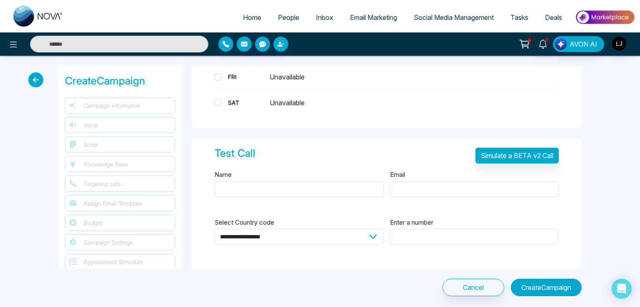
click at [539, 285] on button "Create Campaign" at bounding box center [546, 287] width 71 height 17
click at [539, 285] on div "Cancel Creating..." at bounding box center [516, 287] width 132 height 17
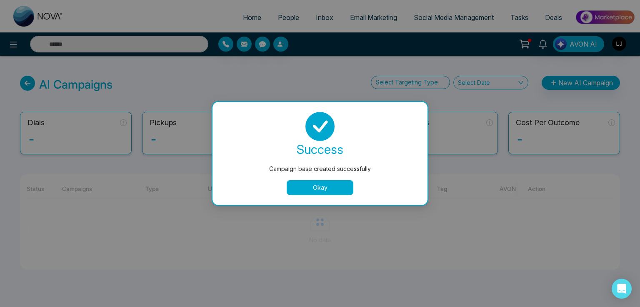
click at [309, 189] on button "Okay" at bounding box center [320, 187] width 67 height 15
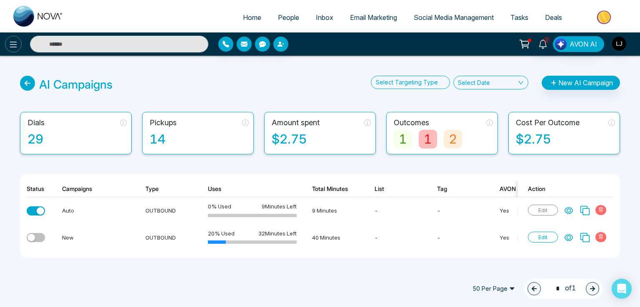
drag, startPoint x: 5, startPoint y: 49, endPoint x: 10, endPoint y: 50, distance: 5.4
click at [7, 50] on div at bounding box center [106, 44] width 213 height 17
click at [12, 48] on icon at bounding box center [13, 45] width 10 height 10
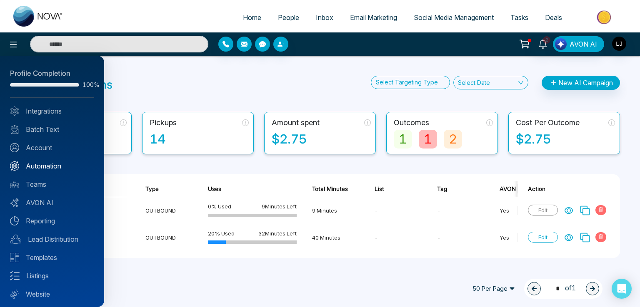
click at [38, 166] on link "Automation" at bounding box center [52, 166] width 84 height 10
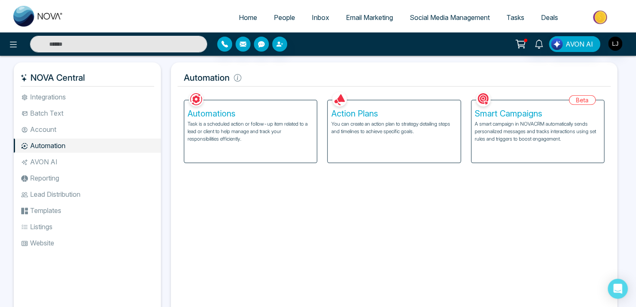
click at [364, 107] on div "Action Plans You can create an action plan to strategy detailing steps and time…" at bounding box center [393, 131] width 132 height 62
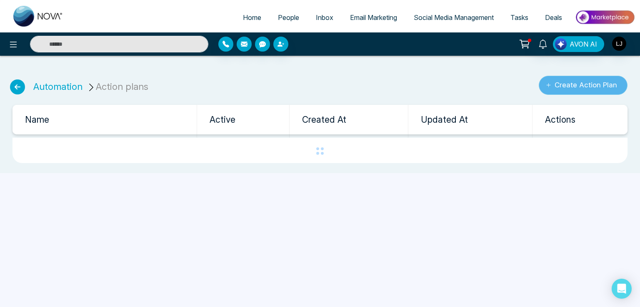
click at [574, 84] on button "Create Action Plan" at bounding box center [582, 85] width 89 height 19
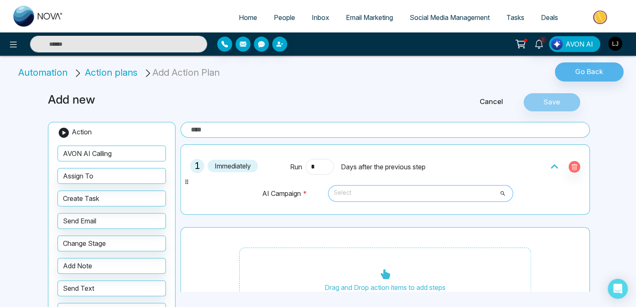
click at [370, 191] on span "Select" at bounding box center [420, 194] width 173 height 14
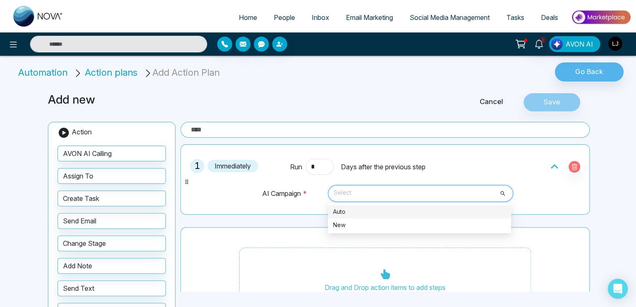
click at [341, 210] on div "Auto" at bounding box center [419, 211] width 173 height 9
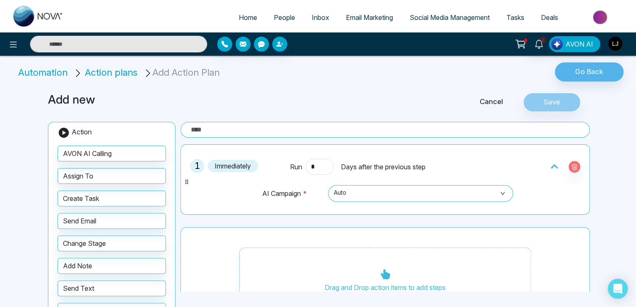
click at [192, 124] on input "text" at bounding box center [384, 130] width 409 height 16
type input "****"
click at [537, 103] on button "Save" at bounding box center [551, 102] width 57 height 19
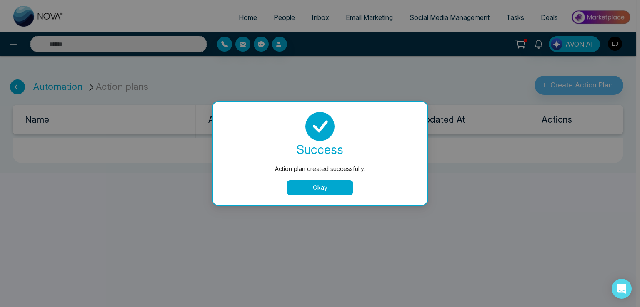
click at [321, 187] on button "Okay" at bounding box center [320, 187] width 67 height 15
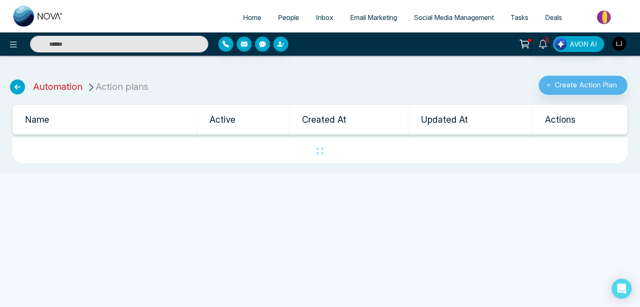
click at [66, 86] on link "Automation" at bounding box center [57, 86] width 49 height 11
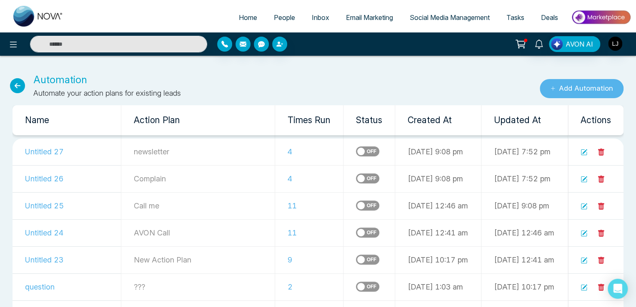
click at [591, 85] on button "Add Automation" at bounding box center [581, 88] width 84 height 19
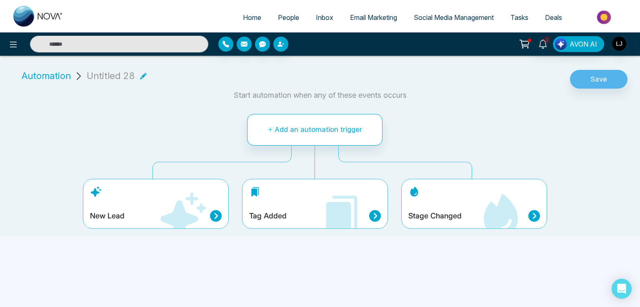
click at [297, 207] on div "Tag Added" at bounding box center [315, 204] width 146 height 50
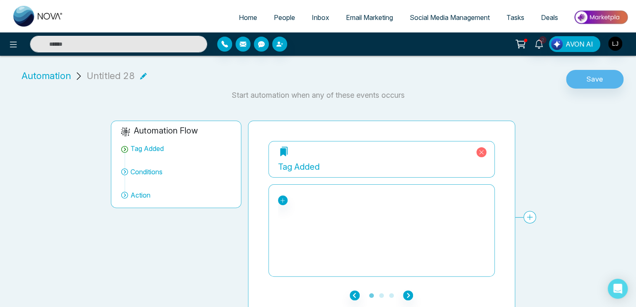
click at [287, 199] on div "No tags found." at bounding box center [381, 201] width 207 height 10
click at [284, 198] on icon at bounding box center [282, 201] width 6 height 6
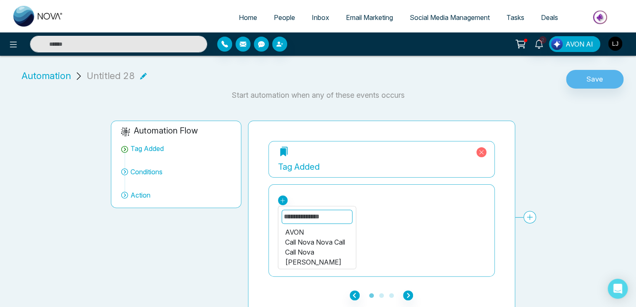
click at [294, 230] on div "AVON" at bounding box center [316, 232] width 64 height 10
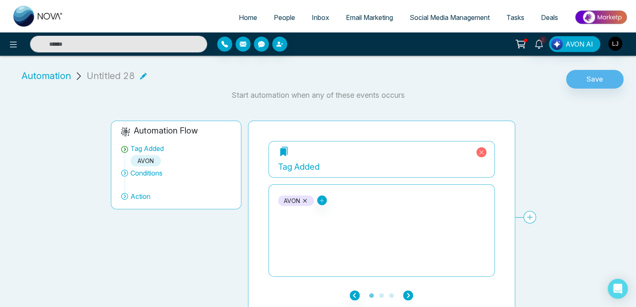
click at [404, 292] on icon "button" at bounding box center [408, 296] width 10 height 10
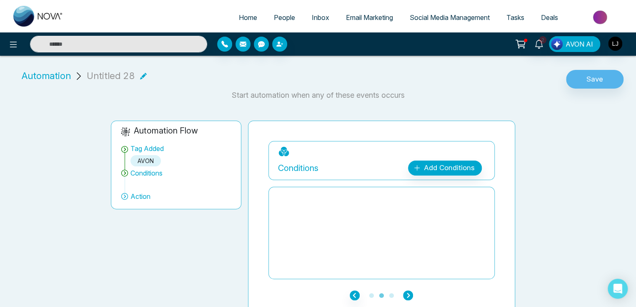
click at [404, 292] on icon "button" at bounding box center [408, 296] width 10 height 10
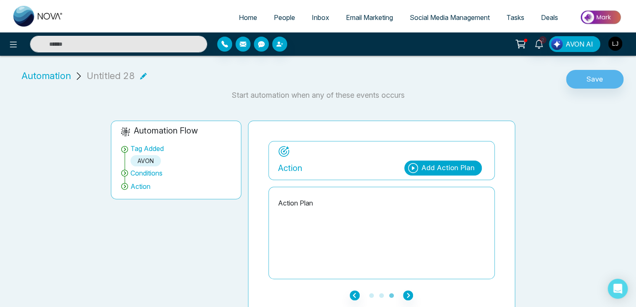
click at [432, 168] on div "Add Action Plan" at bounding box center [447, 168] width 53 height 11
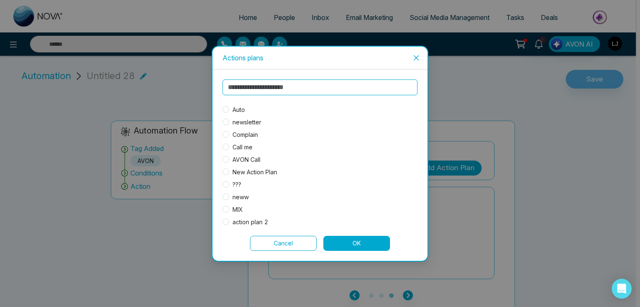
click at [237, 106] on span "Auto" at bounding box center [238, 109] width 19 height 9
click at [335, 241] on button "OK" at bounding box center [356, 243] width 67 height 15
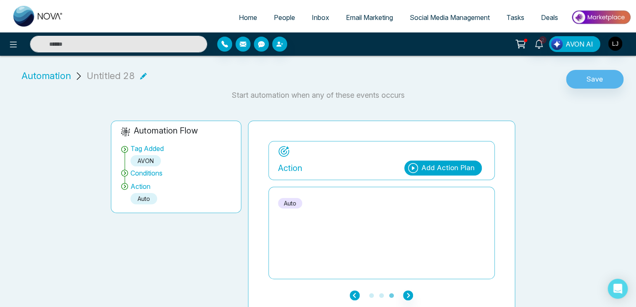
click at [352, 297] on icon "button" at bounding box center [354, 296] width 10 height 10
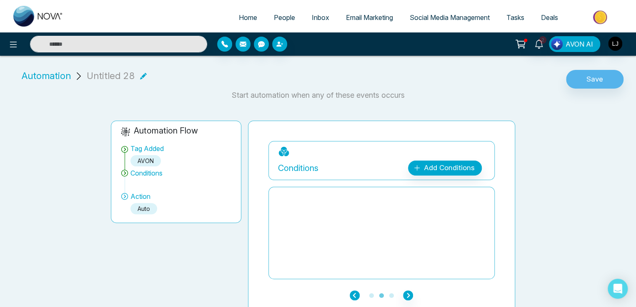
click at [352, 297] on icon "button" at bounding box center [354, 296] width 10 height 10
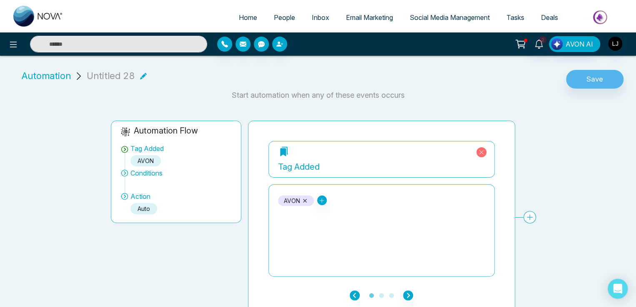
click at [352, 297] on icon "button" at bounding box center [354, 296] width 10 height 10
click at [321, 206] on div "AVON Call Nova Nova Call Call Nova [PERSON_NAME] Call Nova" at bounding box center [381, 230] width 207 height 83
click at [322, 200] on icon at bounding box center [321, 200] width 5 height 5
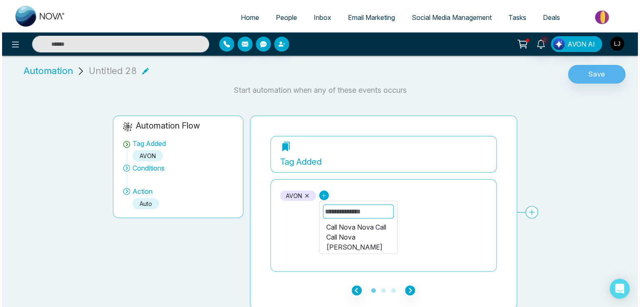
scroll to position [6, 0]
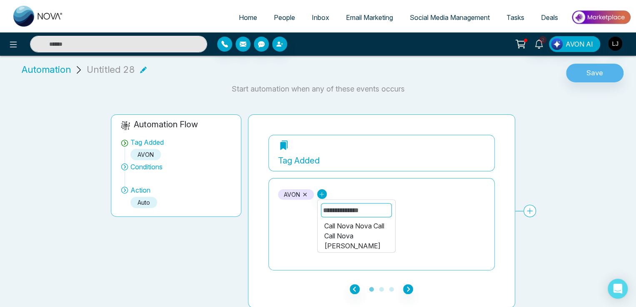
click at [291, 252] on div "AVON Call Nova Nova Call Call Nova [PERSON_NAME] Call Nova" at bounding box center [381, 224] width 207 height 83
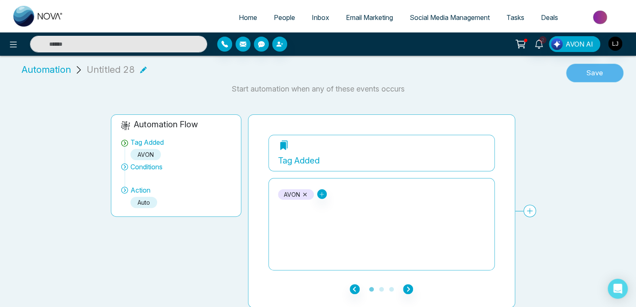
click at [591, 74] on button "Save" at bounding box center [594, 73] width 57 height 19
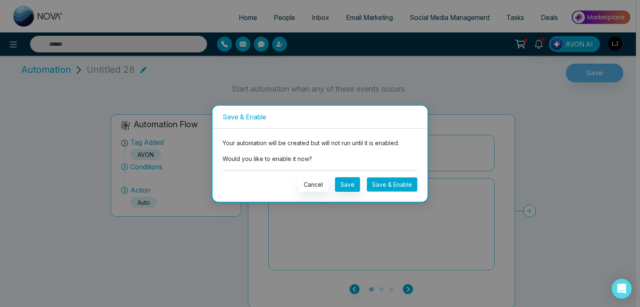
click at [371, 186] on button "Save & Enable" at bounding box center [391, 184] width 51 height 15
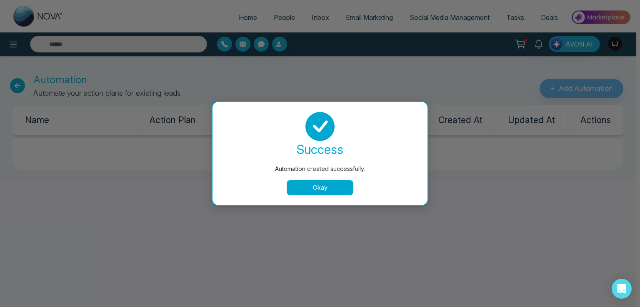
click at [311, 186] on button "Okay" at bounding box center [320, 187] width 67 height 15
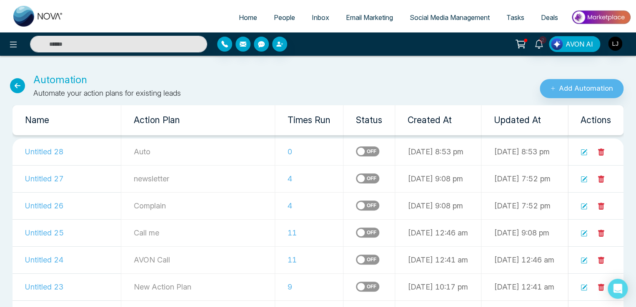
click at [356, 178] on label at bounding box center [367, 179] width 23 height 10
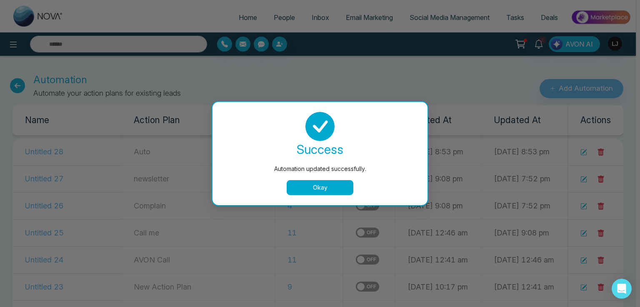
click at [321, 205] on div "Automation updated successfully. success Automation updated successfully. Okay" at bounding box center [320, 153] width 217 height 105
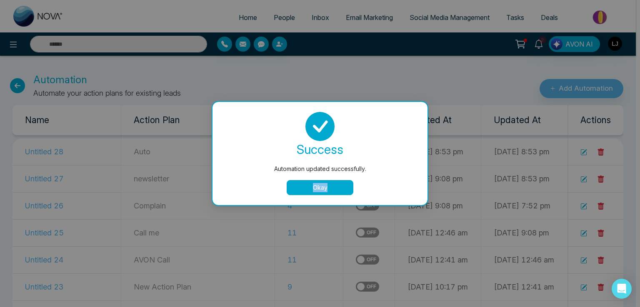
click at [321, 192] on button "Okay" at bounding box center [320, 187] width 67 height 15
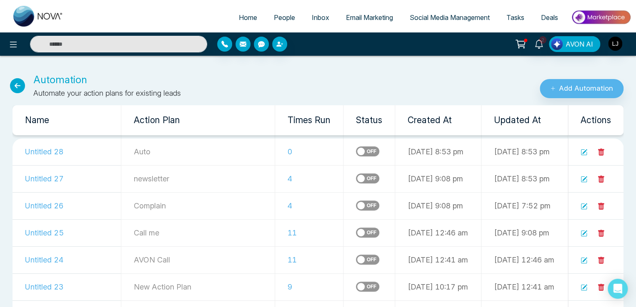
click at [356, 201] on label at bounding box center [367, 206] width 23 height 10
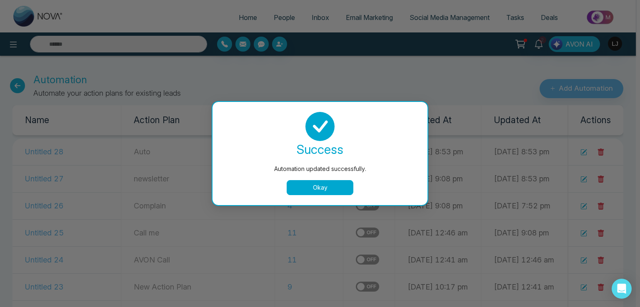
click at [305, 189] on button "Okay" at bounding box center [320, 187] width 67 height 15
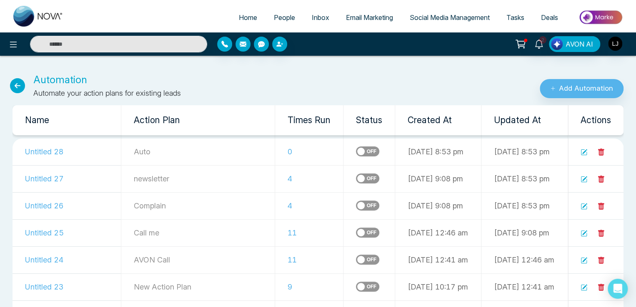
click at [277, 14] on span "People" at bounding box center [284, 17] width 21 height 8
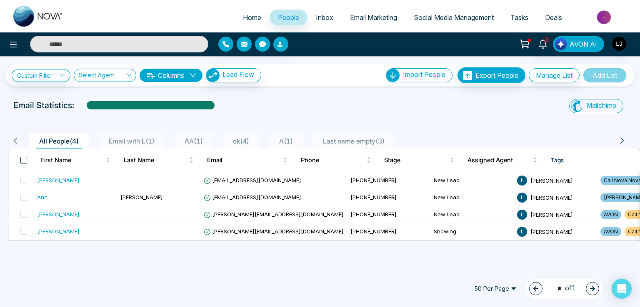
click at [22, 160] on span at bounding box center [23, 160] width 7 height 7
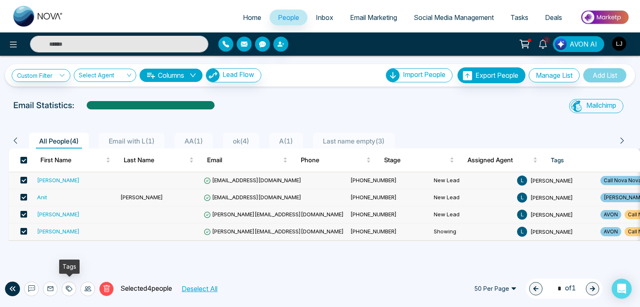
click at [69, 291] on icon at bounding box center [70, 289] width 6 height 6
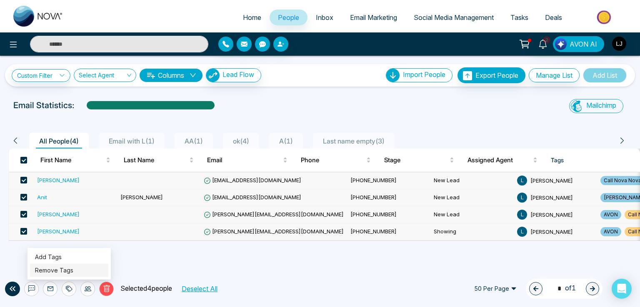
click at [56, 270] on link "Remove Tags" at bounding box center [54, 270] width 38 height 7
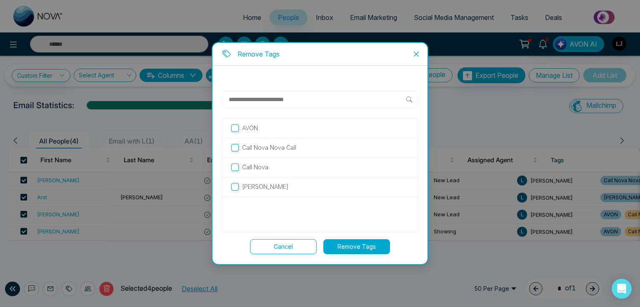
click at [251, 125] on p "AVON" at bounding box center [250, 128] width 16 height 9
click at [364, 247] on button "Remove Tags" at bounding box center [356, 246] width 67 height 15
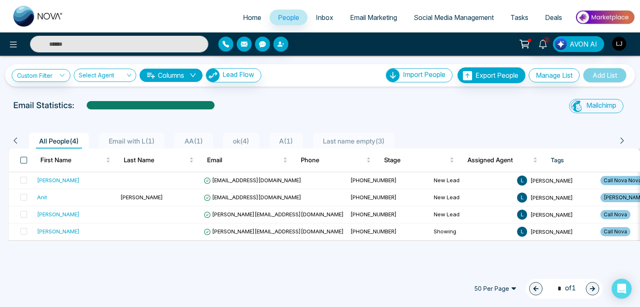
click at [22, 160] on span at bounding box center [23, 160] width 7 height 7
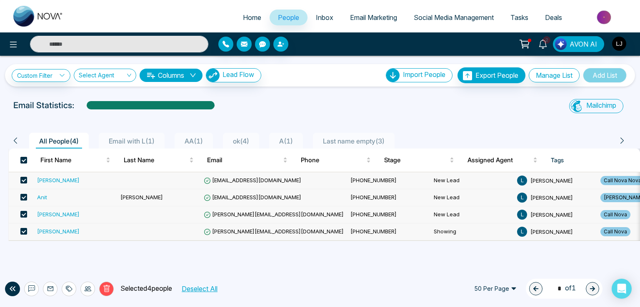
click at [72, 292] on icon at bounding box center [69, 289] width 7 height 7
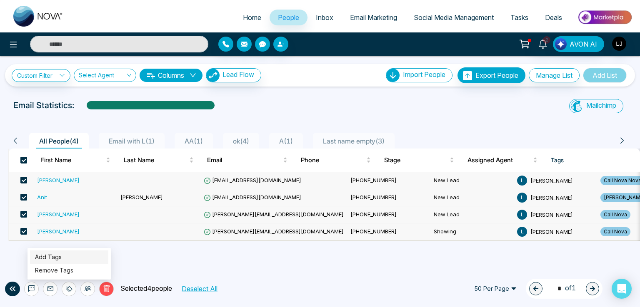
click at [58, 254] on link "Add Tags" at bounding box center [48, 257] width 27 height 7
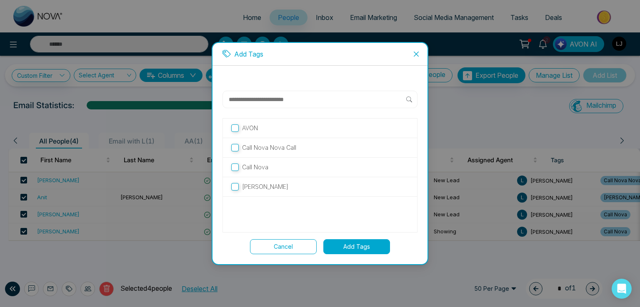
click at [251, 132] on p "AVON" at bounding box center [250, 128] width 16 height 9
click at [362, 248] on button "Add Tags" at bounding box center [356, 246] width 67 height 15
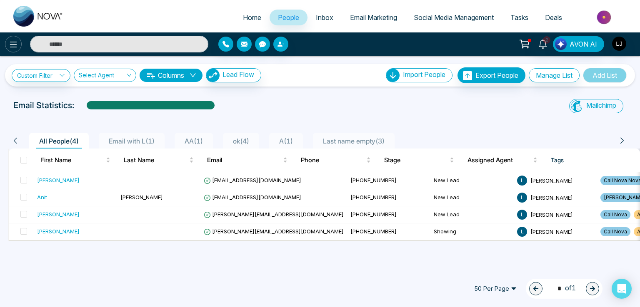
click at [12, 41] on icon at bounding box center [13, 45] width 10 height 10
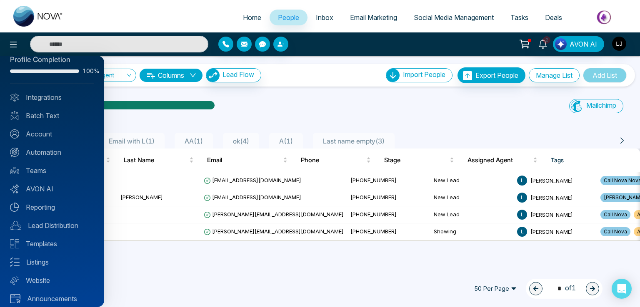
scroll to position [20, 0]
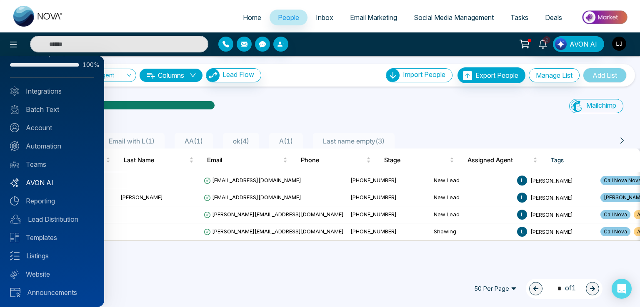
click at [42, 184] on link "AVON AI" at bounding box center [52, 183] width 84 height 10
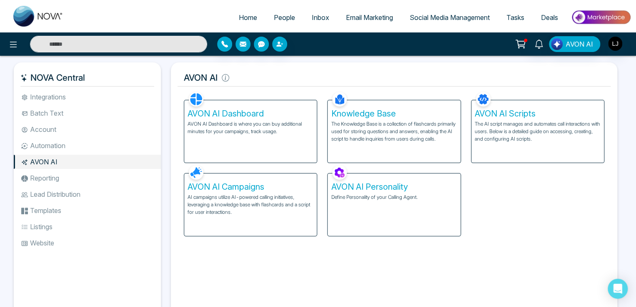
click at [242, 200] on p "AI campaigns utilize AI-powered calling initiatives, leveraging a knowledge bas…" at bounding box center [250, 205] width 126 height 22
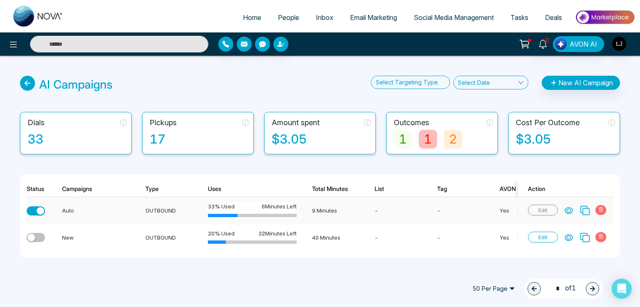
click at [571, 209] on icon at bounding box center [568, 211] width 8 height 8
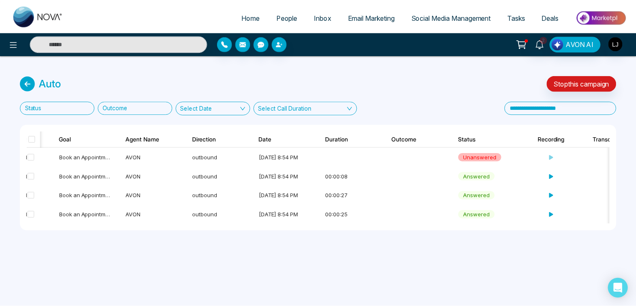
scroll to position [0, 133]
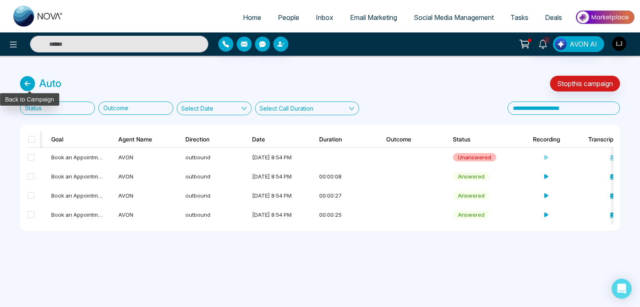
click at [24, 81] on icon at bounding box center [27, 83] width 15 height 15
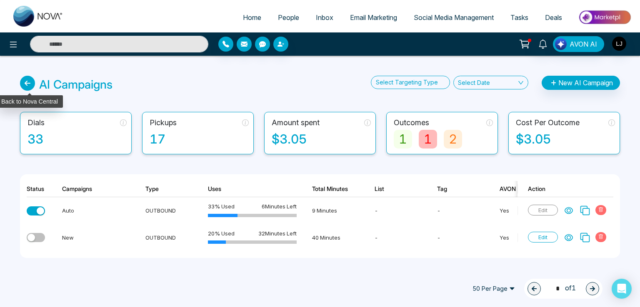
click at [26, 82] on icon at bounding box center [27, 83] width 15 height 15
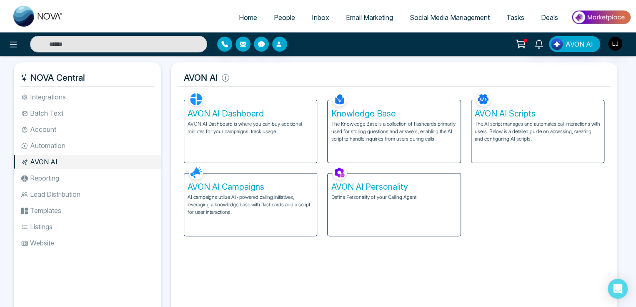
click at [346, 197] on p "Define Personality of your Calling Agent." at bounding box center [394, 197] width 126 height 7
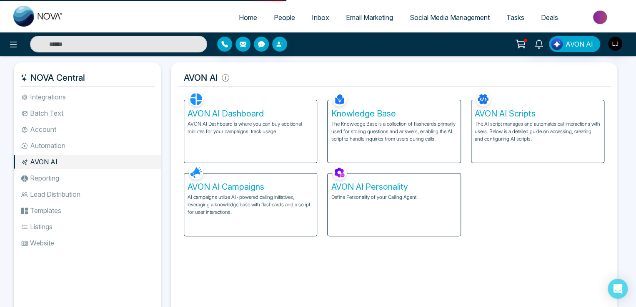
click at [362, 198] on p "Define Personality of your Calling Agent." at bounding box center [394, 197] width 126 height 7
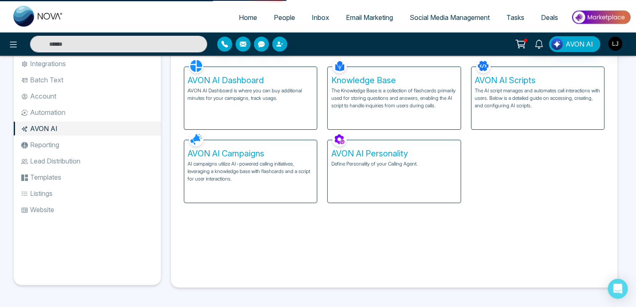
scroll to position [12, 0]
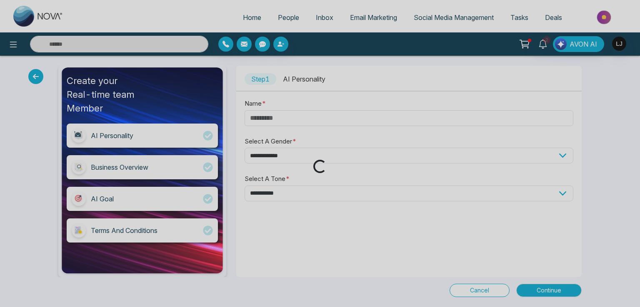
type input "****"
select select "****"
select select "**********"
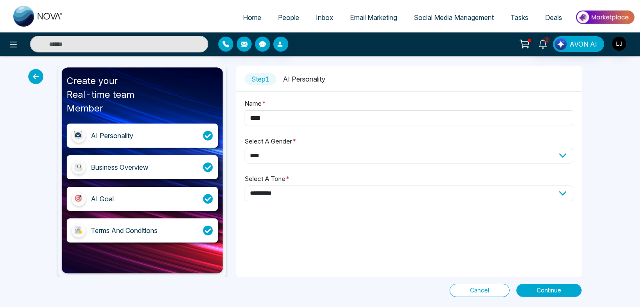
click at [546, 287] on span "Continue" at bounding box center [548, 290] width 25 height 9
select select "*****"
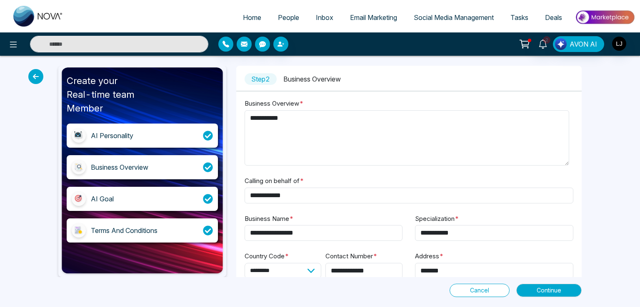
click at [123, 230] on div "Terms And Conditions" at bounding box center [124, 231] width 67 height 10
click at [128, 223] on div "Terms And Conditions" at bounding box center [142, 231] width 151 height 24
click at [129, 227] on div "Terms And Conditions" at bounding box center [124, 231] width 67 height 10
click at [543, 284] on button "Continue" at bounding box center [548, 290] width 65 height 13
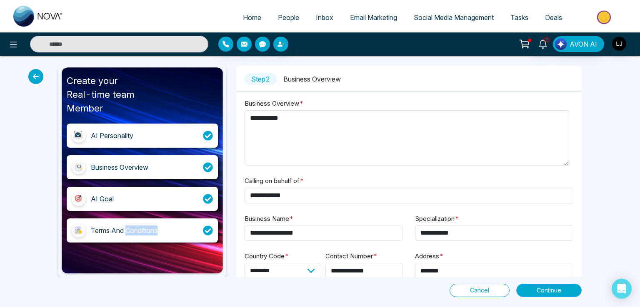
click at [543, 288] on span "Continue" at bounding box center [548, 290] width 25 height 9
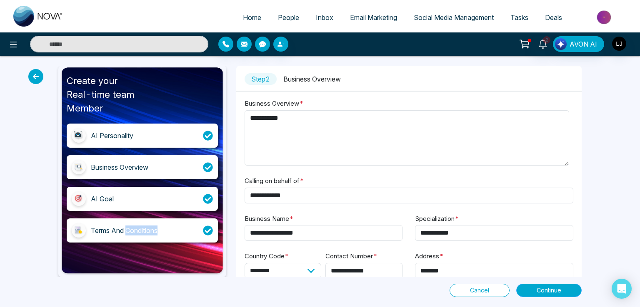
click at [543, 288] on span "Continue" at bounding box center [548, 290] width 25 height 9
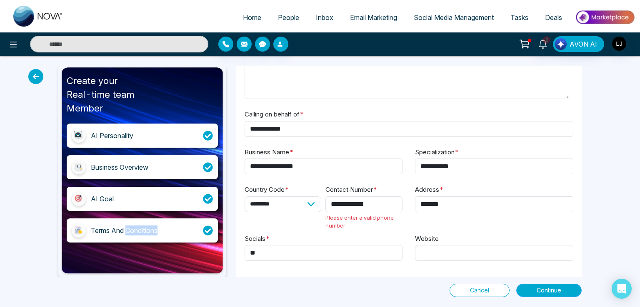
scroll to position [67, 0]
drag, startPoint x: 340, startPoint y: 204, endPoint x: 322, endPoint y: 200, distance: 18.6
click at [322, 200] on div "**********" at bounding box center [323, 208] width 158 height 49
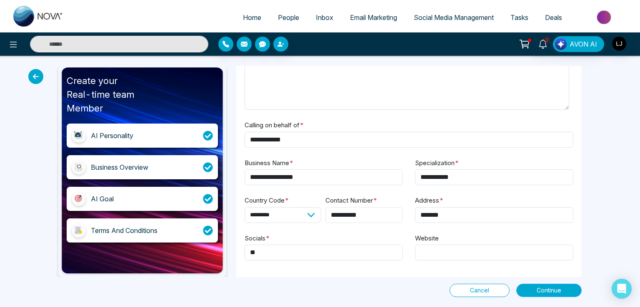
type input "**********"
click at [550, 285] on button "Continue" at bounding box center [548, 290] width 65 height 13
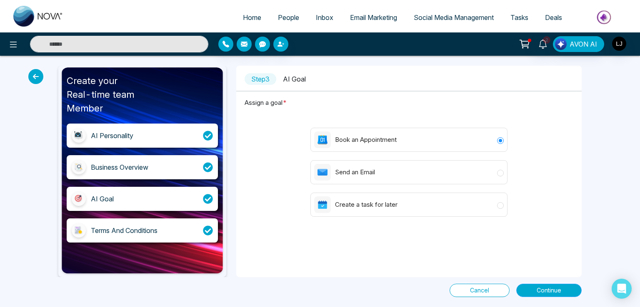
click at [550, 285] on button "Continue" at bounding box center [548, 290] width 65 height 13
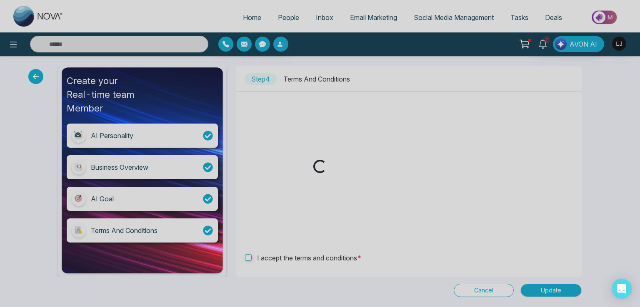
click at [548, 287] on div "Loading..." at bounding box center [320, 153] width 640 height 307
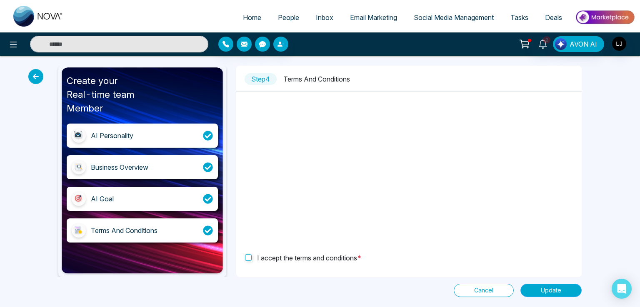
click at [546, 286] on span "Update" at bounding box center [551, 290] width 20 height 9
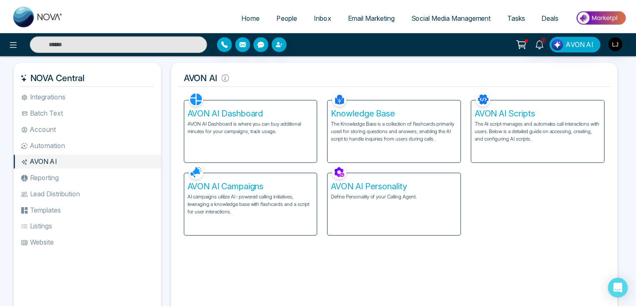
scroll to position [4, 0]
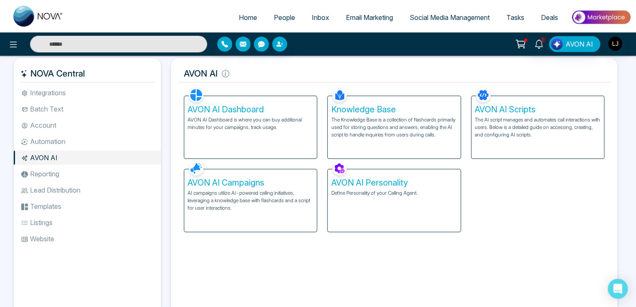
click at [399, 222] on div "AVON AI Personality Define Personality of your Calling Agent." at bounding box center [393, 201] width 132 height 62
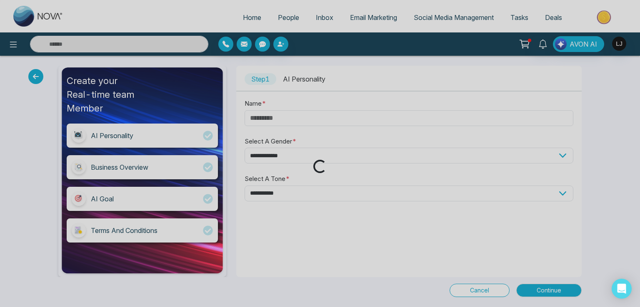
type input "****"
select select "****"
select select "**********"
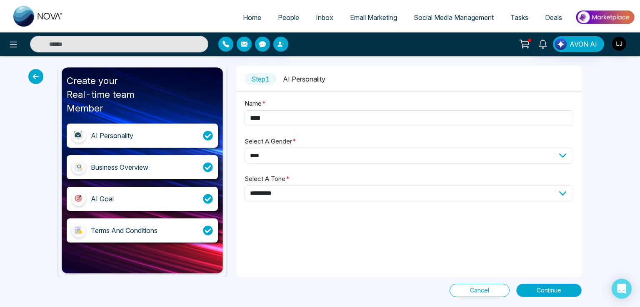
click at [550, 292] on span "Continue" at bounding box center [548, 290] width 25 height 9
select select "*****"
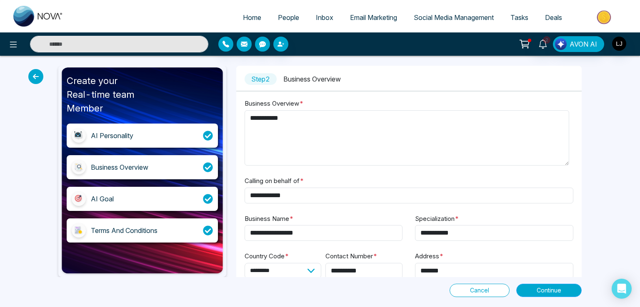
click at [550, 292] on span "Continue" at bounding box center [548, 290] width 25 height 9
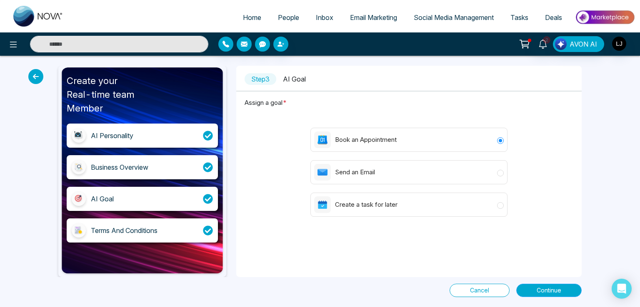
click at [550, 292] on span "Continue" at bounding box center [548, 290] width 25 height 9
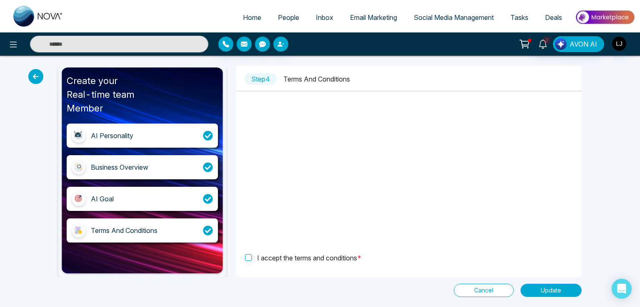
click at [549, 285] on button "Update" at bounding box center [550, 290] width 61 height 13
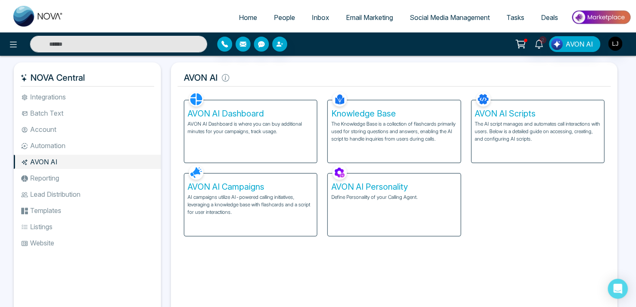
click at [255, 195] on p "AI campaigns utilize AI-powered calling initiatives, leveraging a knowledge bas…" at bounding box center [250, 205] width 126 height 22
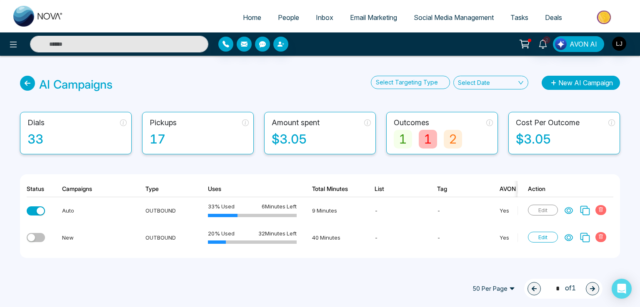
click at [559, 84] on button "New AI Campaign" at bounding box center [580, 83] width 78 height 14
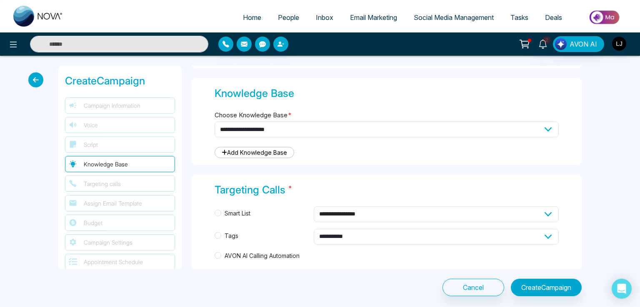
scroll to position [292, 0]
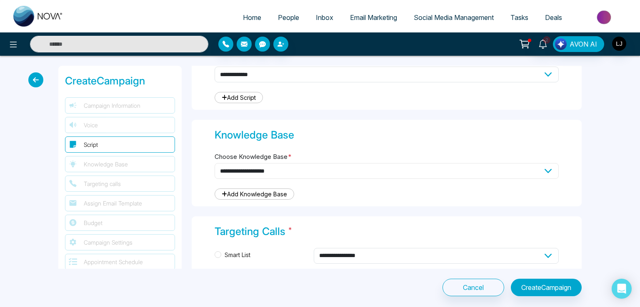
click at [265, 166] on select "**********" at bounding box center [386, 171] width 344 height 16
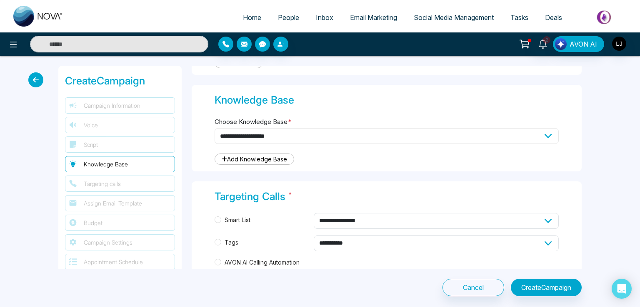
scroll to position [375, 0]
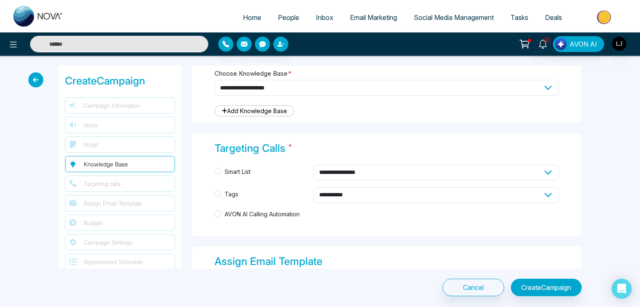
click at [38, 87] on label at bounding box center [37, 79] width 19 height 15
click at [40, 82] on icon at bounding box center [35, 79] width 15 height 15
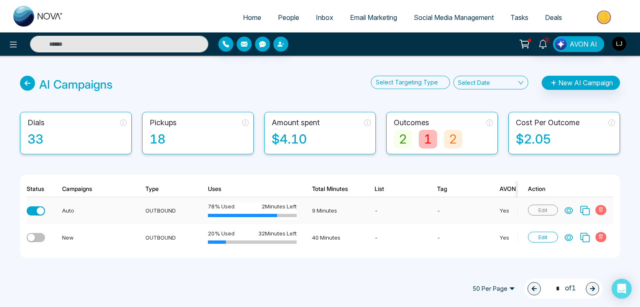
click at [584, 208] on icon at bounding box center [584, 210] width 11 height 11
click at [570, 212] on icon at bounding box center [568, 211] width 7 height 6
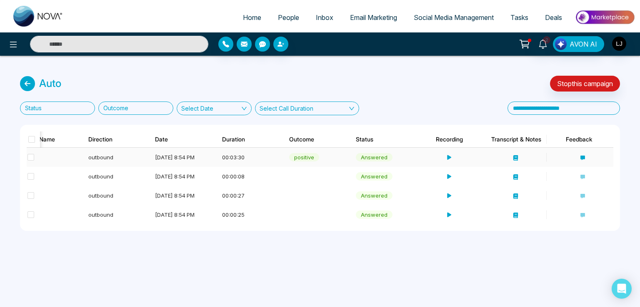
click at [243, 155] on div "00:03:30" at bounding box center [248, 157] width 52 height 8
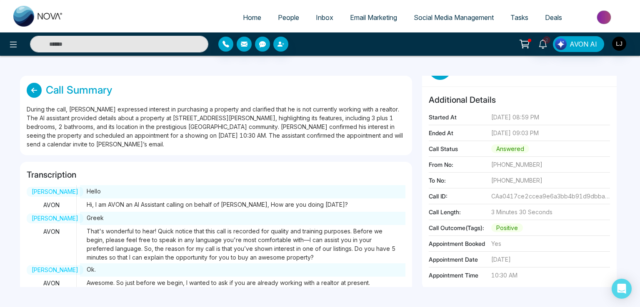
scroll to position [105, 0]
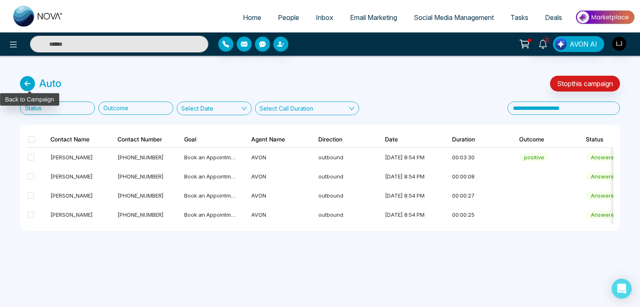
click at [22, 85] on icon at bounding box center [27, 83] width 15 height 15
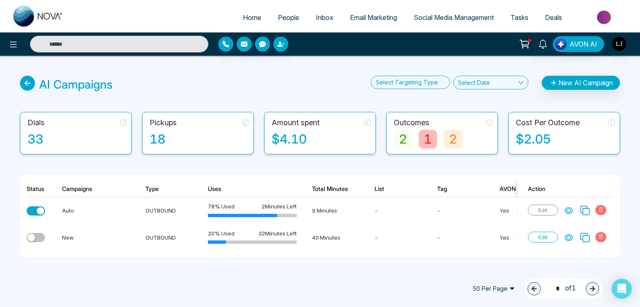
click at [415, 85] on div at bounding box center [408, 82] width 70 height 10
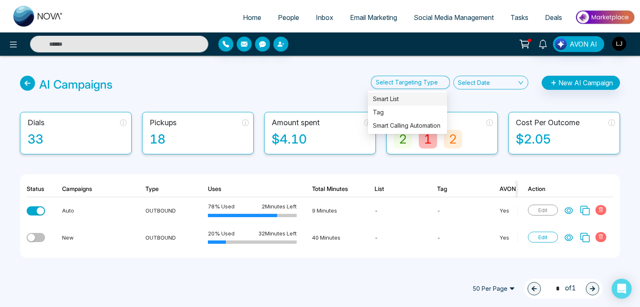
click at [495, 100] on div "AI Campaigns Select Targeting Type Select Date New AI Campaign Dials 33 Pickups…" at bounding box center [320, 177] width 640 height 242
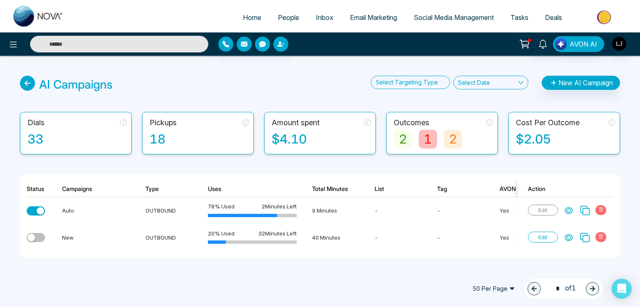
click at [486, 120] on icon at bounding box center [489, 123] width 7 height 7
click at [420, 82] on div at bounding box center [408, 82] width 70 height 10
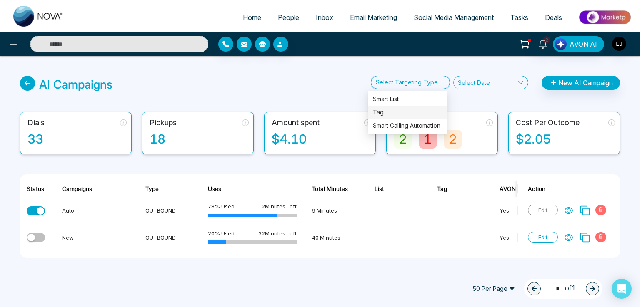
click at [392, 115] on div "Tag" at bounding box center [407, 112] width 69 height 9
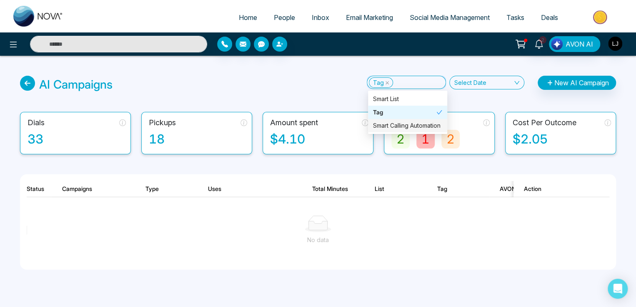
click at [396, 119] on div "Smart List Tag Smart Calling Automation" at bounding box center [407, 112] width 79 height 40
click at [396, 124] on div "Smart Calling Automation" at bounding box center [407, 125] width 69 height 9
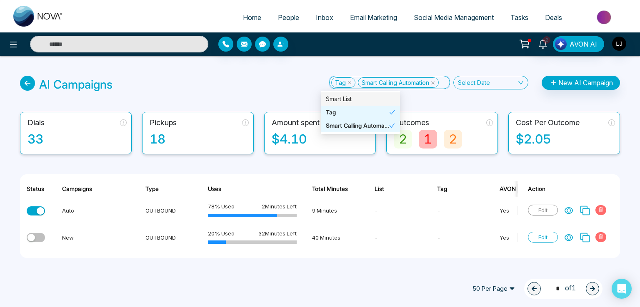
click at [350, 99] on div "Smart List" at bounding box center [360, 99] width 69 height 9
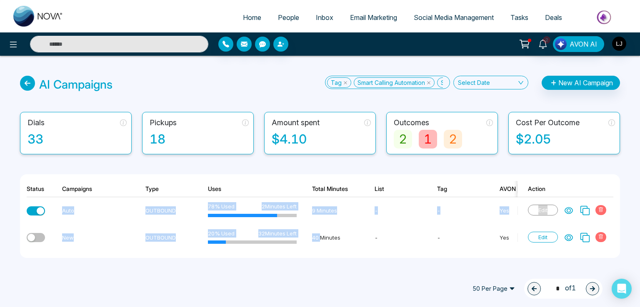
drag, startPoint x: 322, startPoint y: 251, endPoint x: 359, endPoint y: 251, distance: 37.9
click at [359, 251] on div "Auto OUTBOUND 78 % Used 2 Minutes Left 9 Minutes - - Yes AVON 4 4 0 1 0 0 $1.35…" at bounding box center [320, 224] width 586 height 54
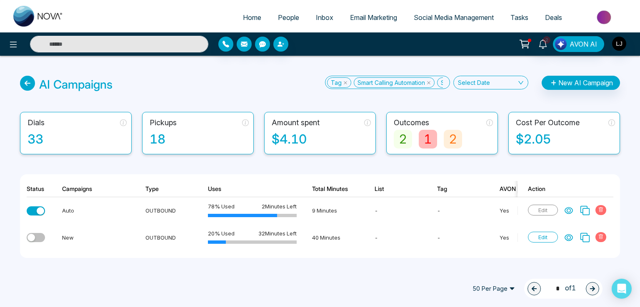
click at [342, 292] on div "50 Per Page 1 * of 1" at bounding box center [303, 289] width 597 height 20
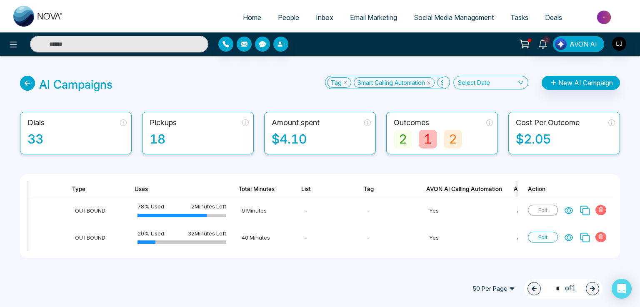
scroll to position [0, 70]
click at [248, 14] on span "Home" at bounding box center [252, 17] width 18 height 8
select select "*"
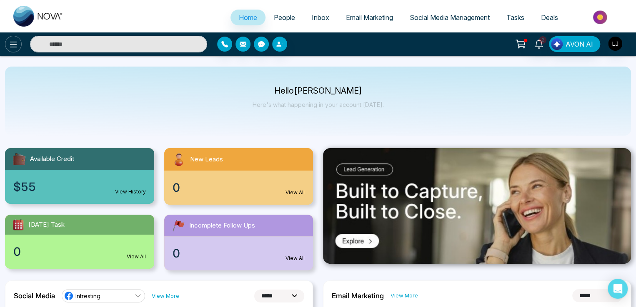
click at [17, 48] on icon at bounding box center [13, 45] width 10 height 10
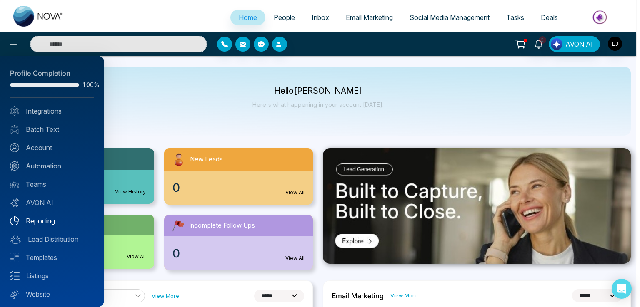
scroll to position [20, 0]
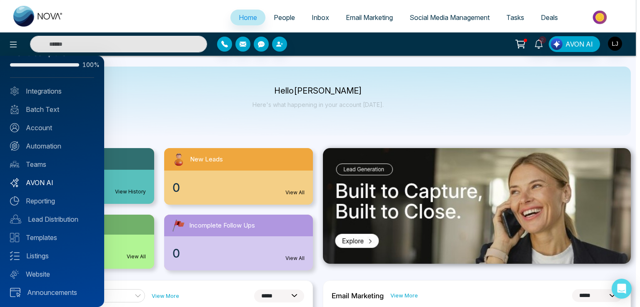
click at [44, 179] on link "AVON AI" at bounding box center [52, 183] width 84 height 10
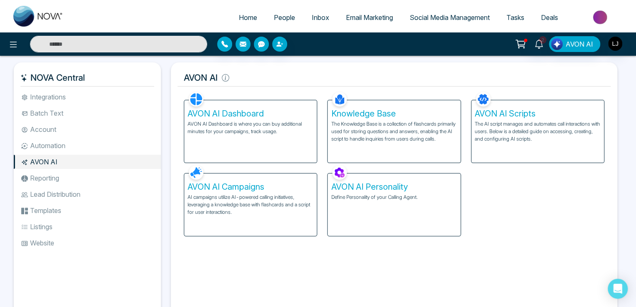
click at [253, 144] on div "AVON AI Dashboard AVON AI Dashboard is where you can buy additional minutes for…" at bounding box center [250, 131] width 132 height 62
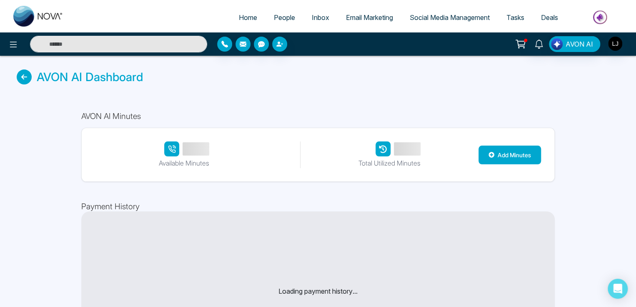
click at [27, 85] on div "AVON AI Dashboard" at bounding box center [318, 77] width 636 height 42
click at [25, 75] on icon at bounding box center [24, 77] width 15 height 15
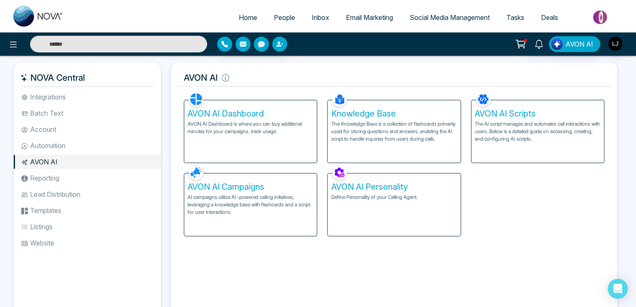
click at [401, 138] on p "The Knowledge Base is a collection of flashcards primarily used for storing que…" at bounding box center [394, 131] width 126 height 22
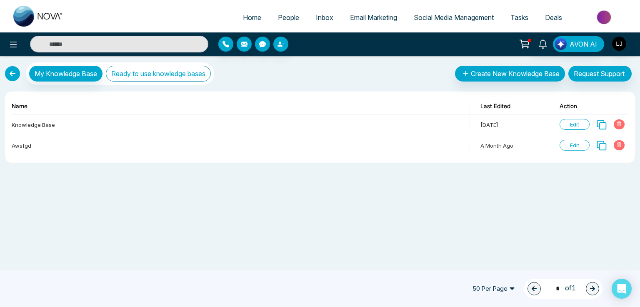
click at [152, 80] on button "Ready to use knowledge bases" at bounding box center [158, 74] width 105 height 16
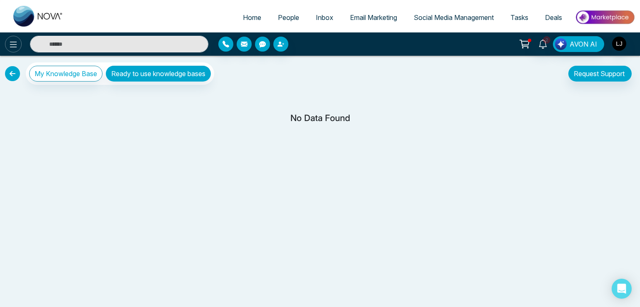
click at [12, 40] on icon at bounding box center [13, 45] width 10 height 10
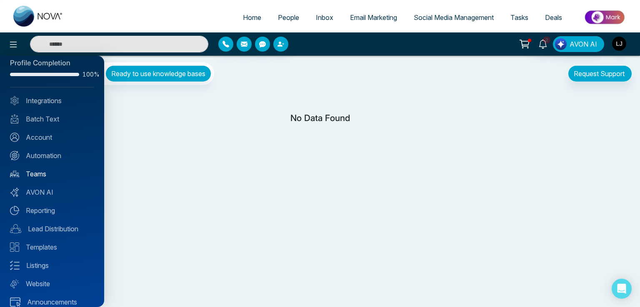
scroll to position [20, 0]
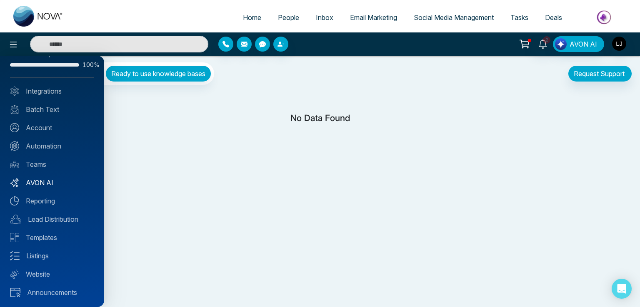
click at [40, 184] on link "AVON AI" at bounding box center [52, 183] width 84 height 10
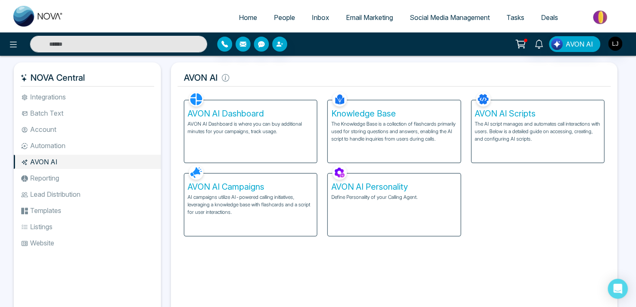
click at [226, 200] on p "AI campaigns utilize AI-powered calling initiatives, leveraging a knowledge bas…" at bounding box center [250, 205] width 126 height 22
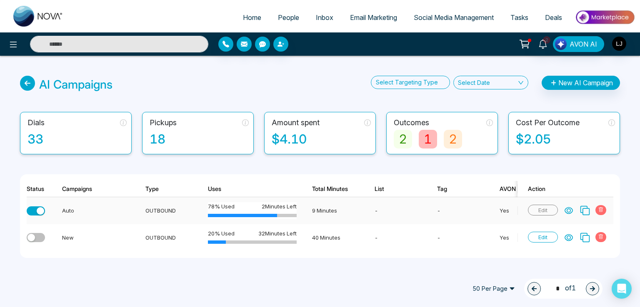
click at [568, 212] on icon at bounding box center [568, 211] width 8 height 8
